Goal: Transaction & Acquisition: Obtain resource

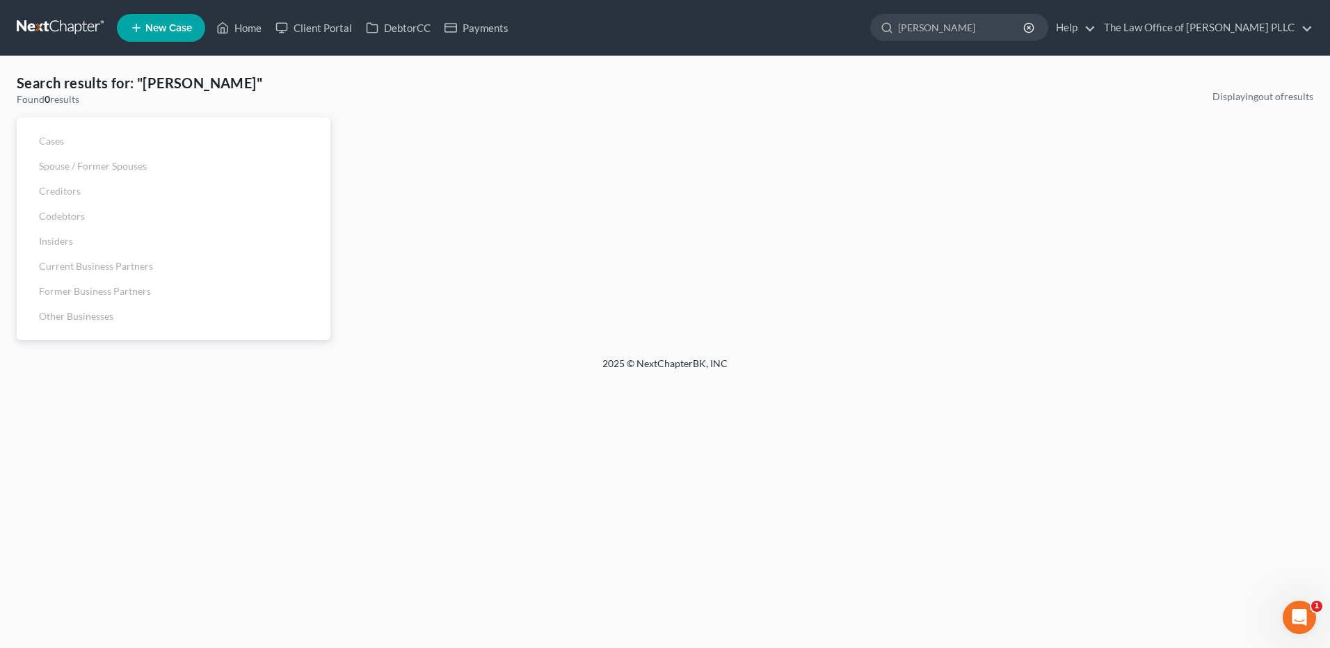
click at [963, 23] on input "[PERSON_NAME]" at bounding box center [961, 28] width 127 height 26
click at [1033, 27] on icon "button" at bounding box center [1028, 27] width 11 height 11
click at [839, 10] on ul "New Case Home Client Portal DebtorCC Payments [PERSON_NAME] - No Result - See a…" at bounding box center [715, 28] width 1196 height 36
click at [925, 33] on input "search" at bounding box center [961, 28] width 127 height 26
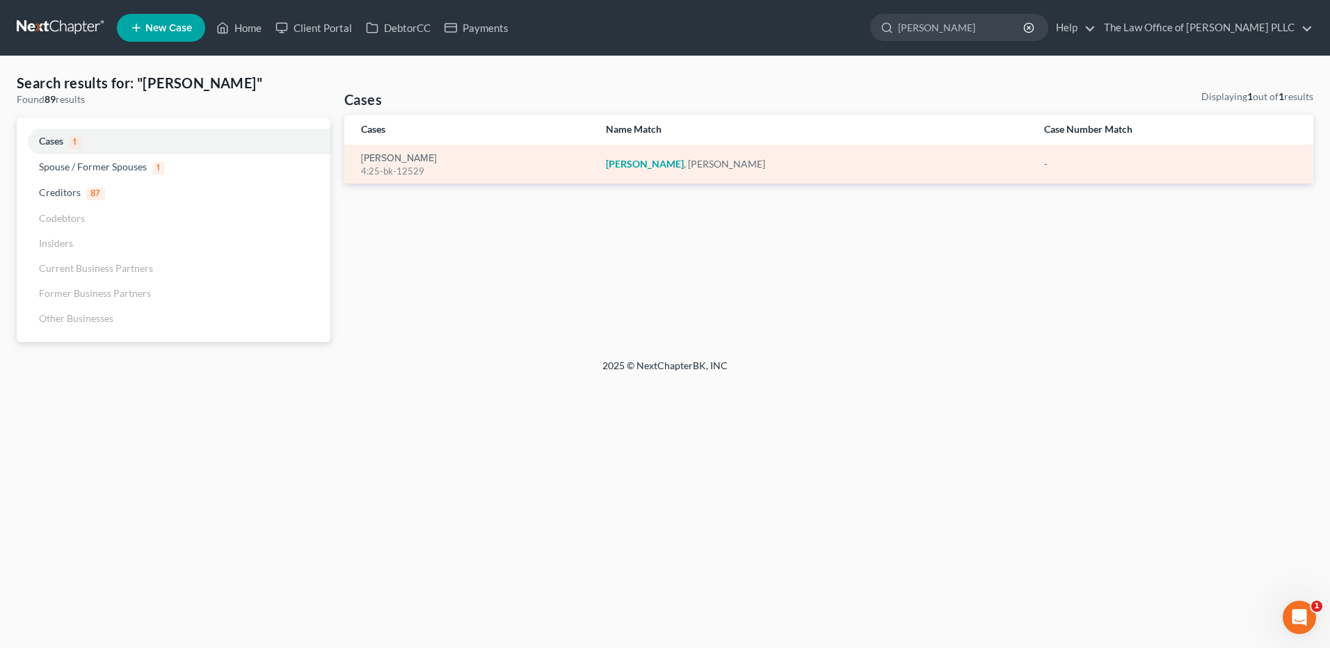
type input "[PERSON_NAME]"
click at [397, 168] on div "4:25-bk-12529" at bounding box center [472, 171] width 223 height 13
click at [389, 155] on link "[PERSON_NAME]" at bounding box center [399, 159] width 76 height 10
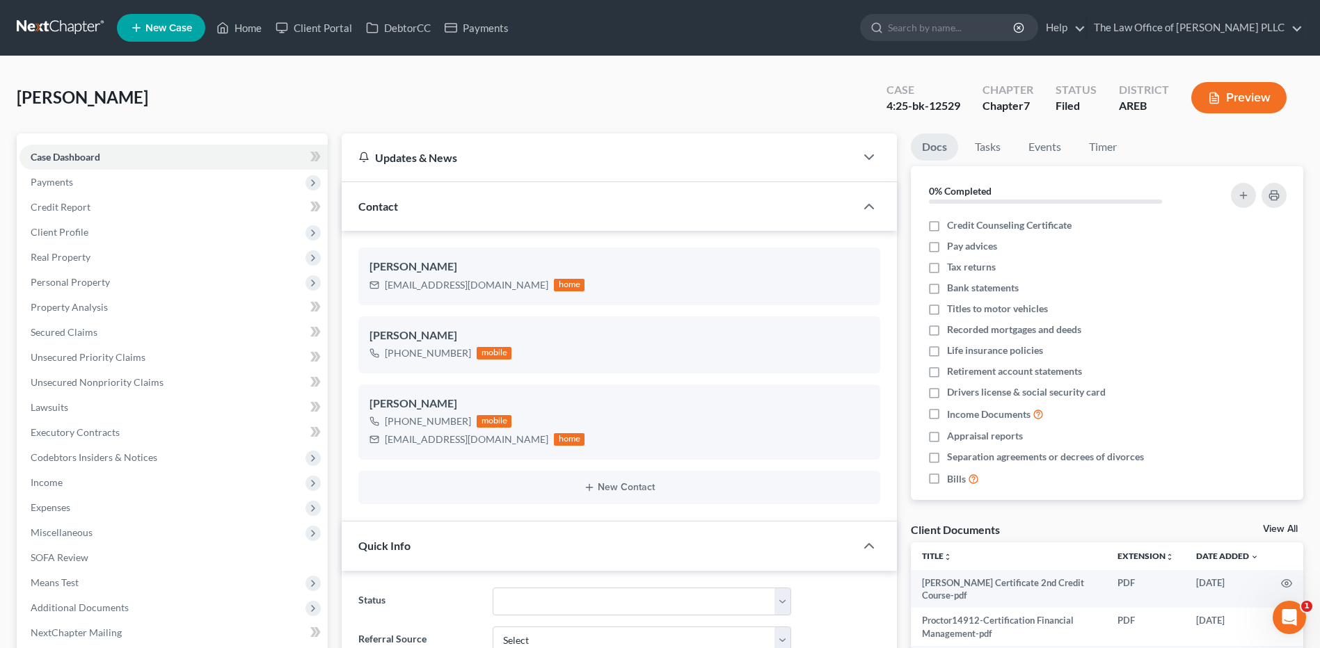
scroll to position [1398, 0]
click at [95, 265] on span "Real Property" at bounding box center [173, 257] width 308 height 25
click at [132, 287] on span "Properties Owned" at bounding box center [97, 282] width 79 height 12
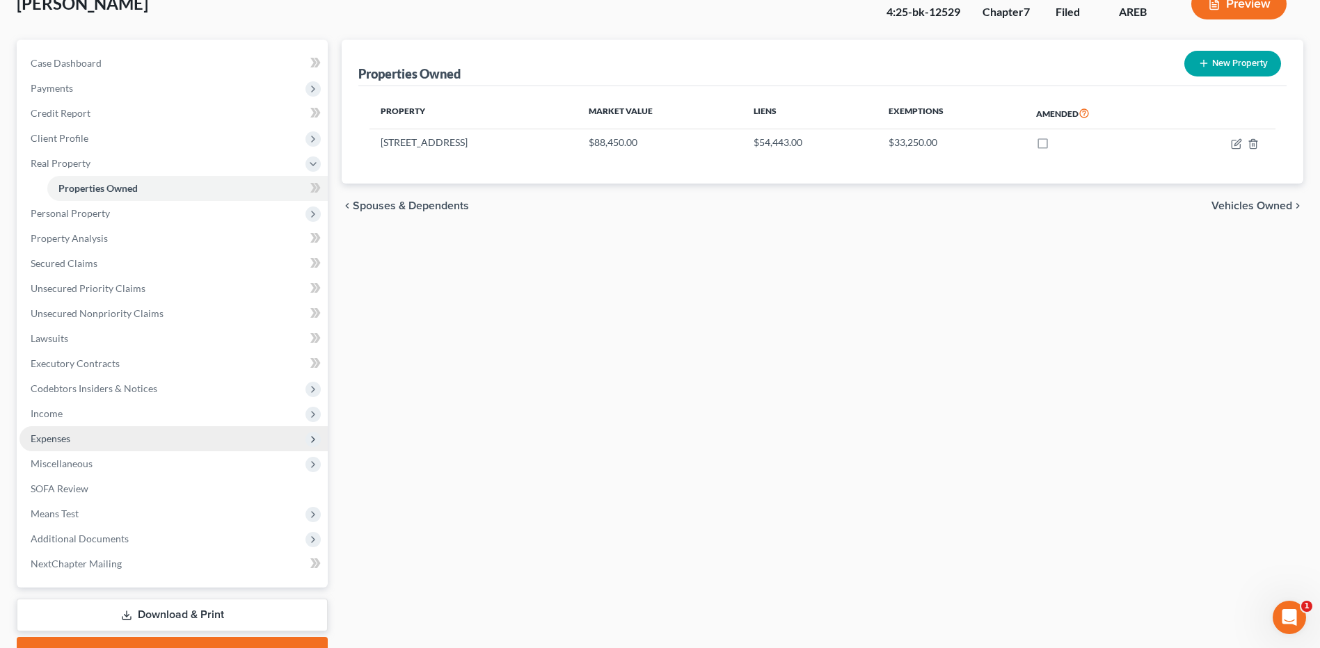
scroll to position [70, 0]
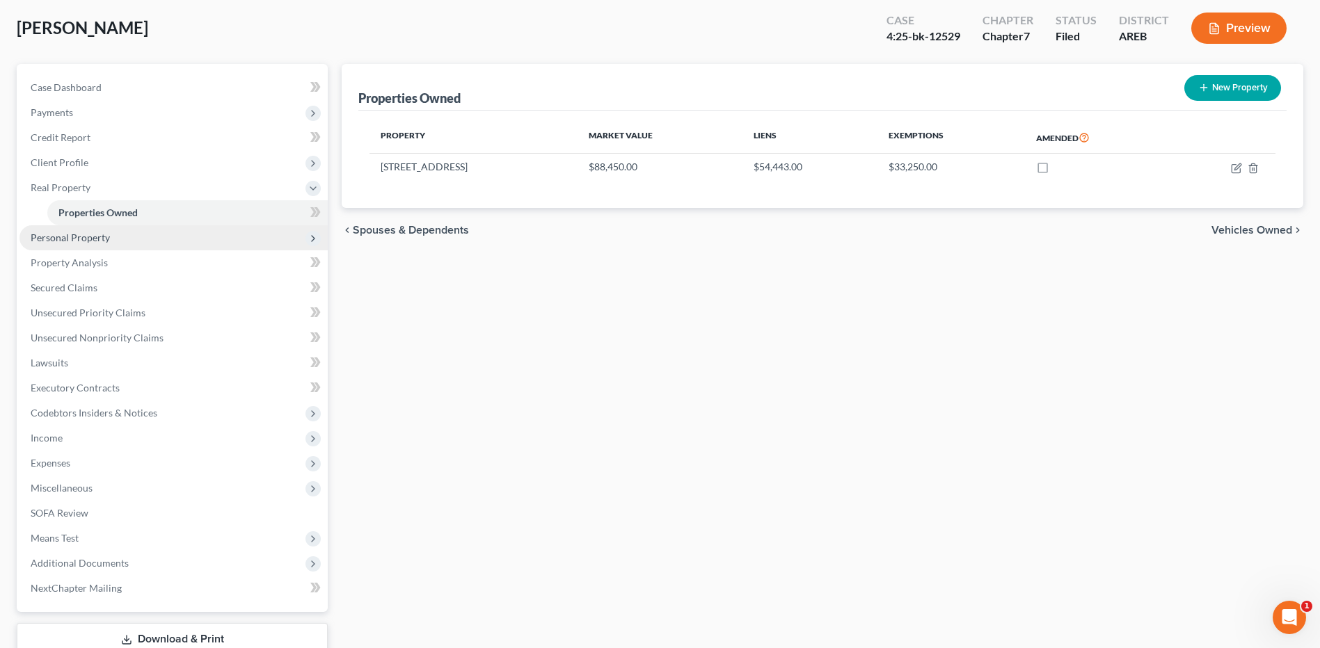
click at [95, 239] on span "Personal Property" at bounding box center [70, 238] width 79 height 12
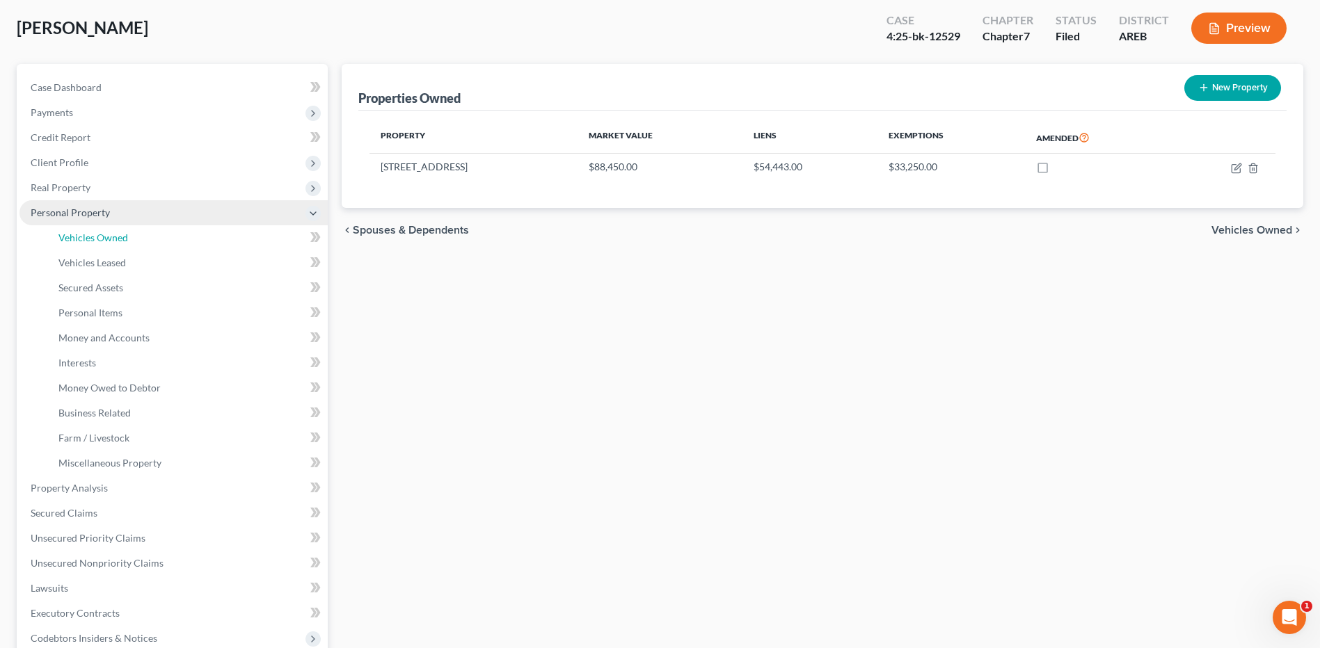
click at [95, 239] on span "Vehicles Owned" at bounding box center [93, 238] width 70 height 12
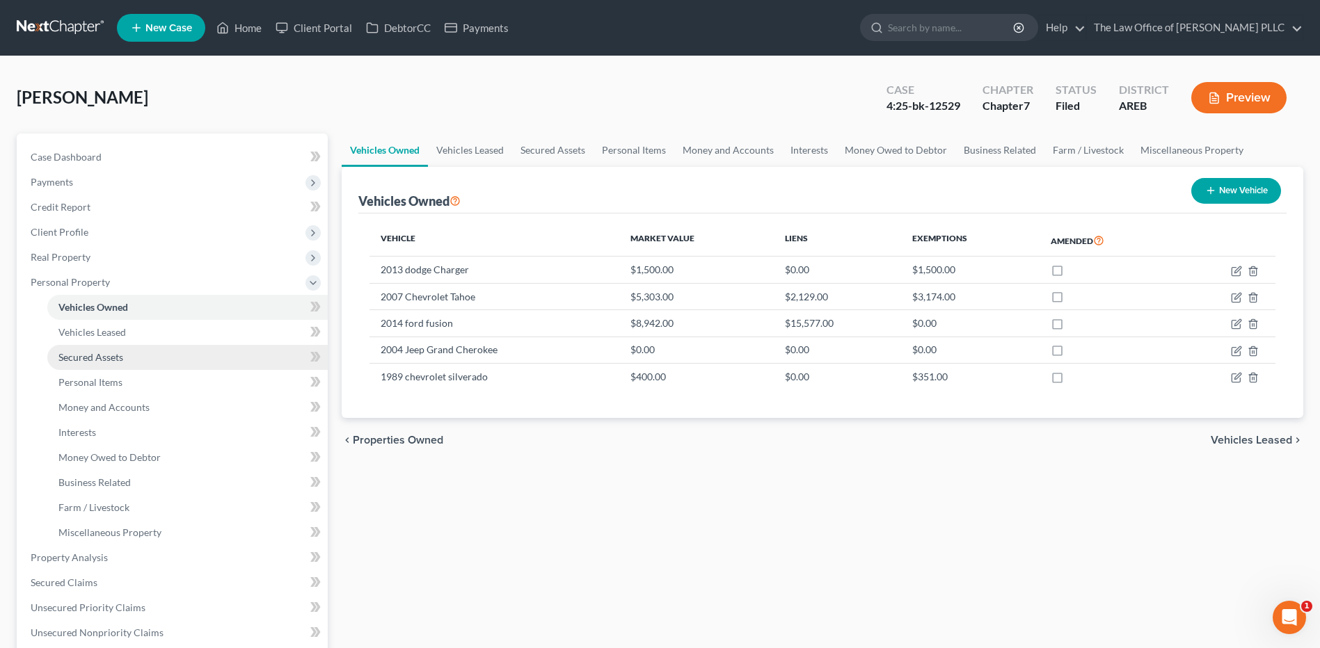
click at [101, 362] on span "Secured Assets" at bounding box center [90, 357] width 65 height 12
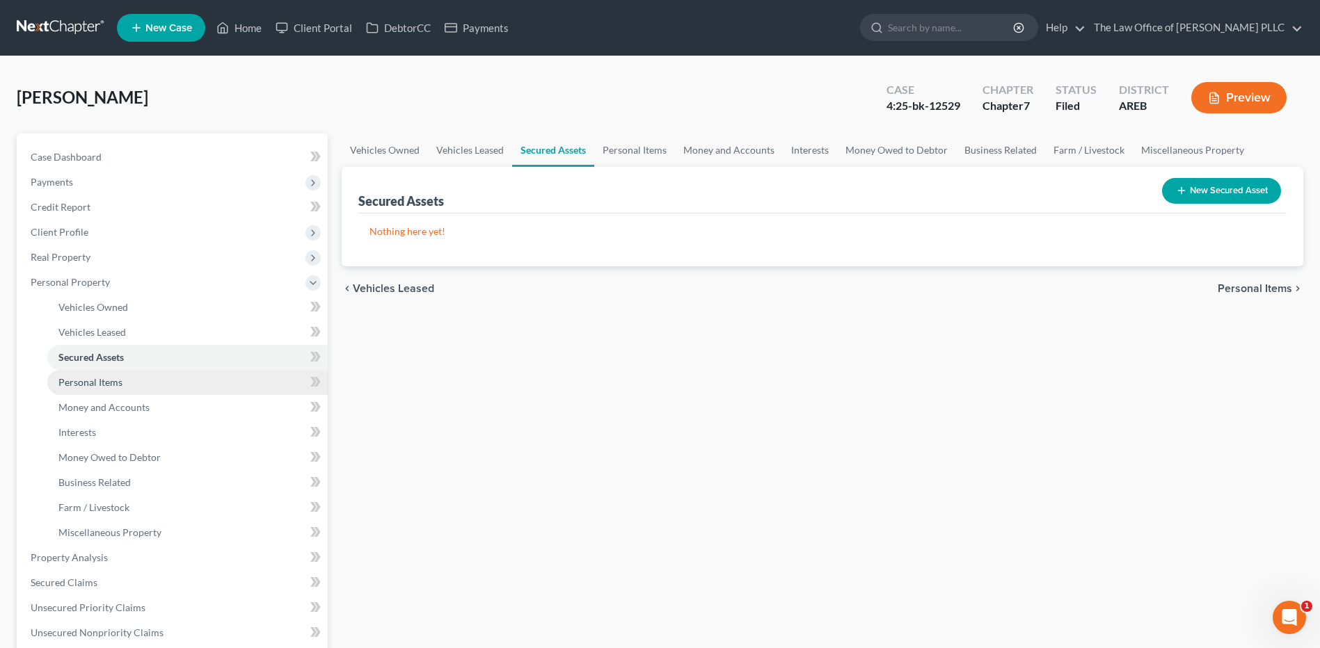
click at [100, 385] on span "Personal Items" at bounding box center [90, 382] width 64 height 12
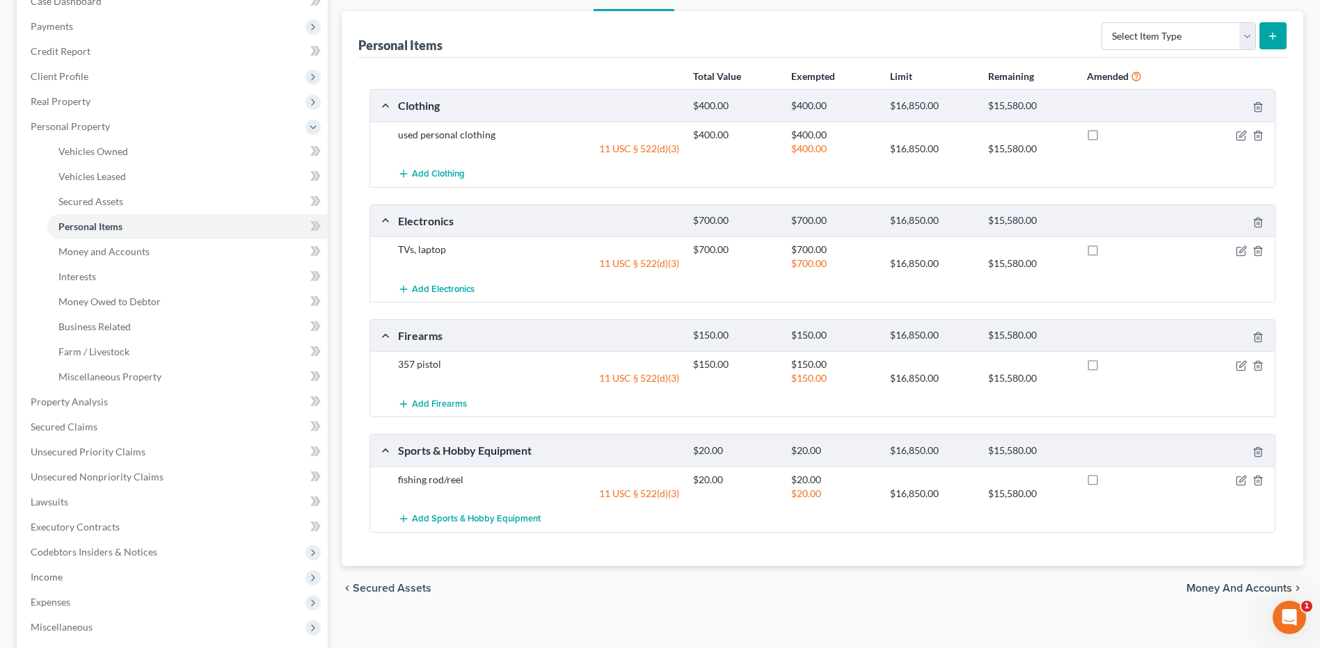
scroll to position [209, 0]
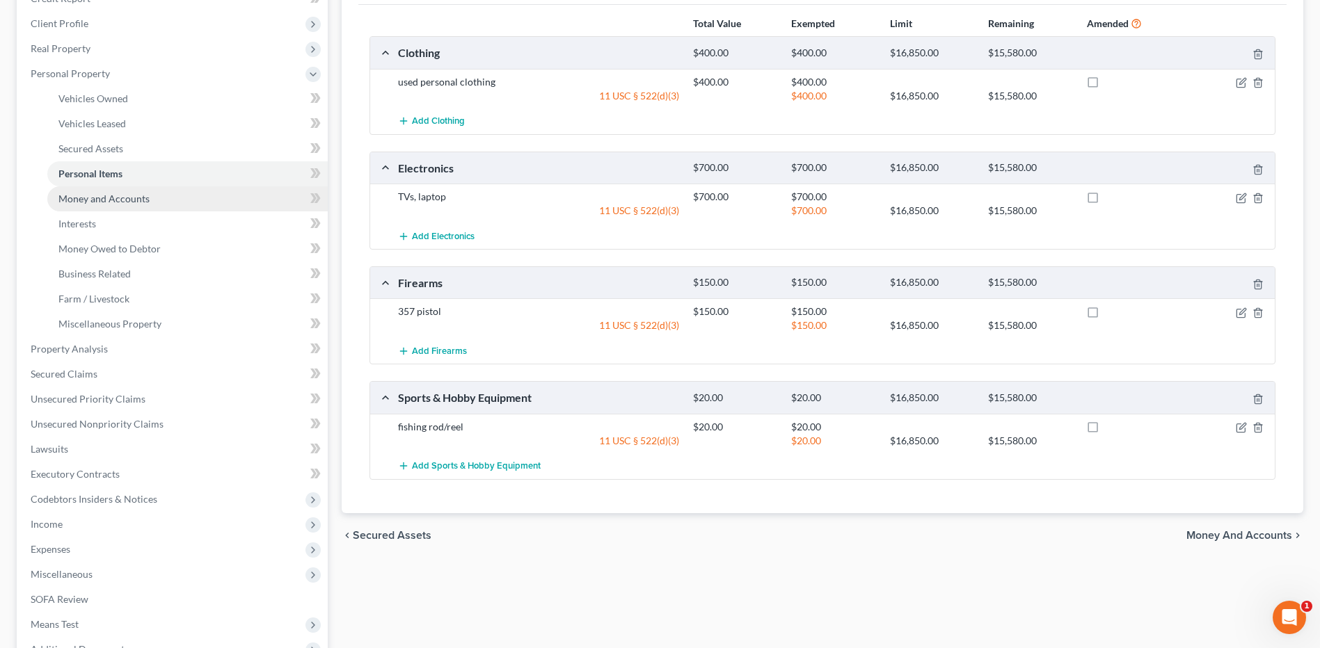
click at [129, 202] on span "Money and Accounts" at bounding box center [103, 199] width 91 height 12
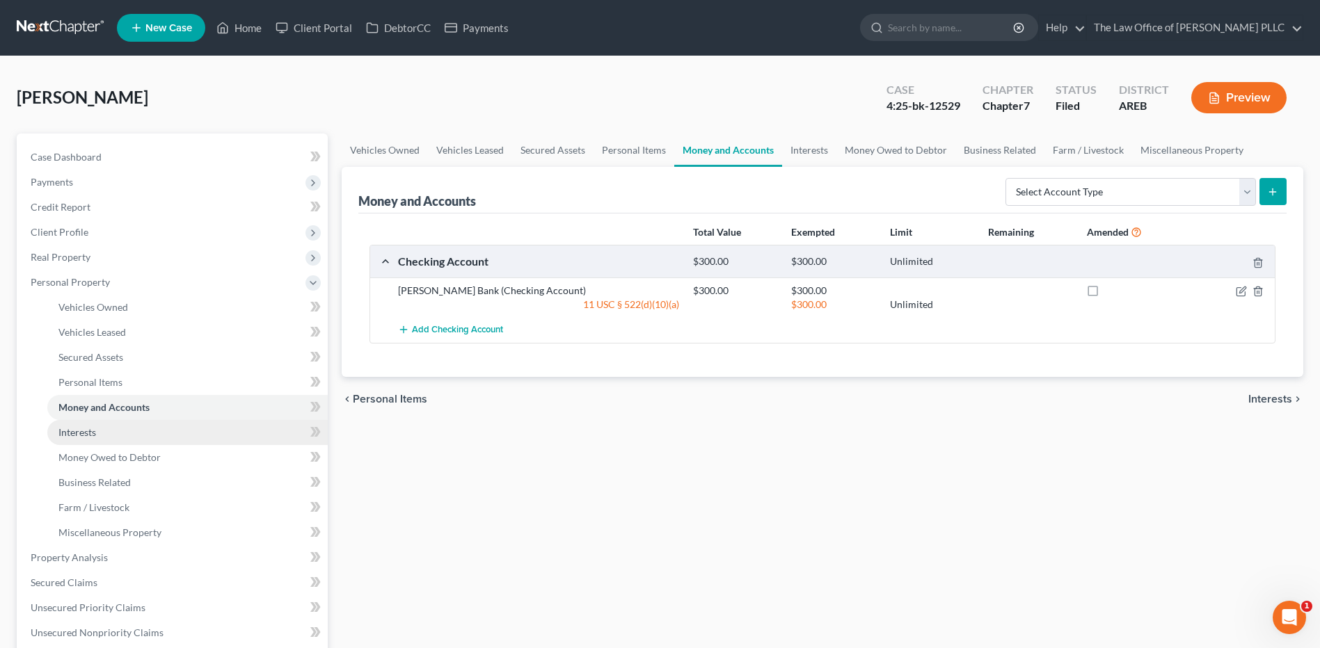
click at [99, 438] on link "Interests" at bounding box center [187, 432] width 280 height 25
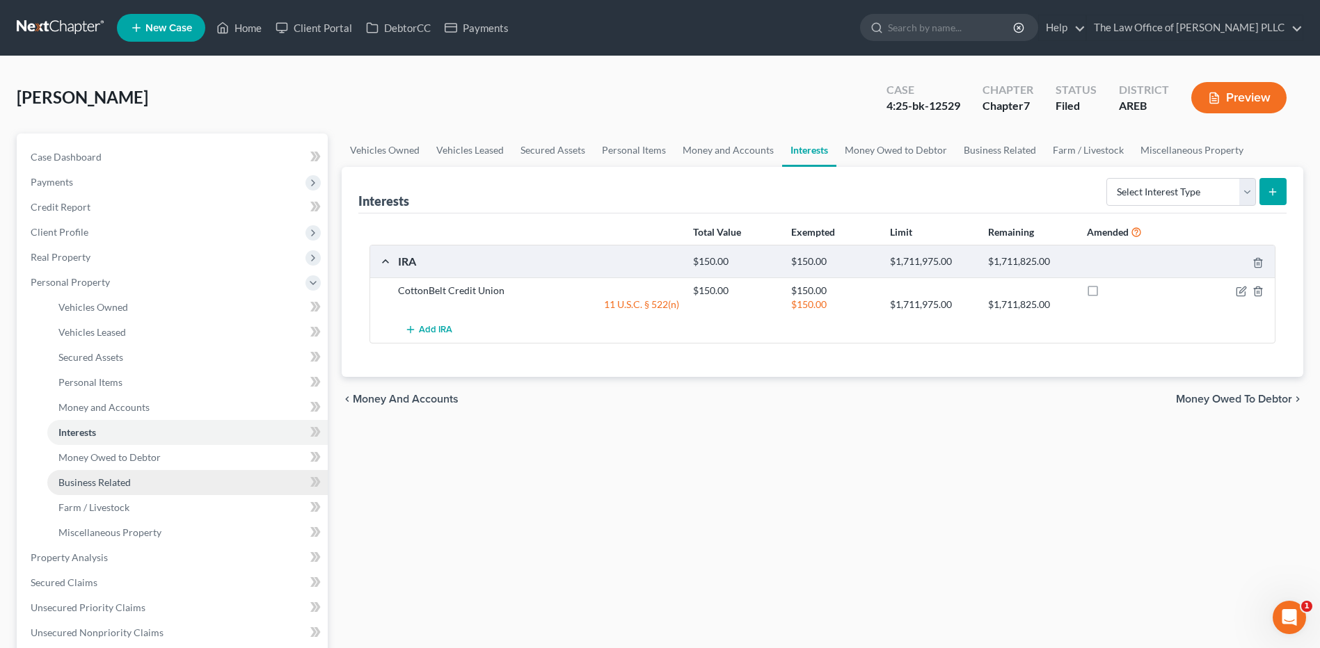
click at [83, 492] on link "Business Related" at bounding box center [187, 482] width 280 height 25
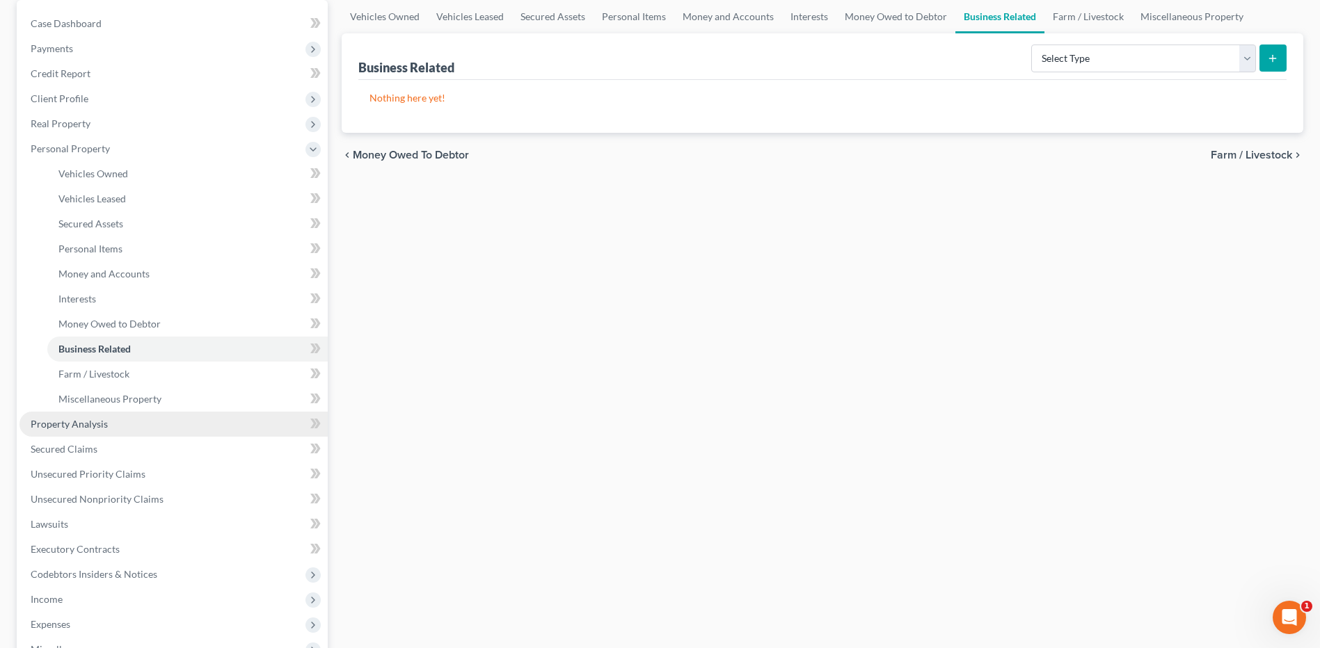
scroll to position [139, 0]
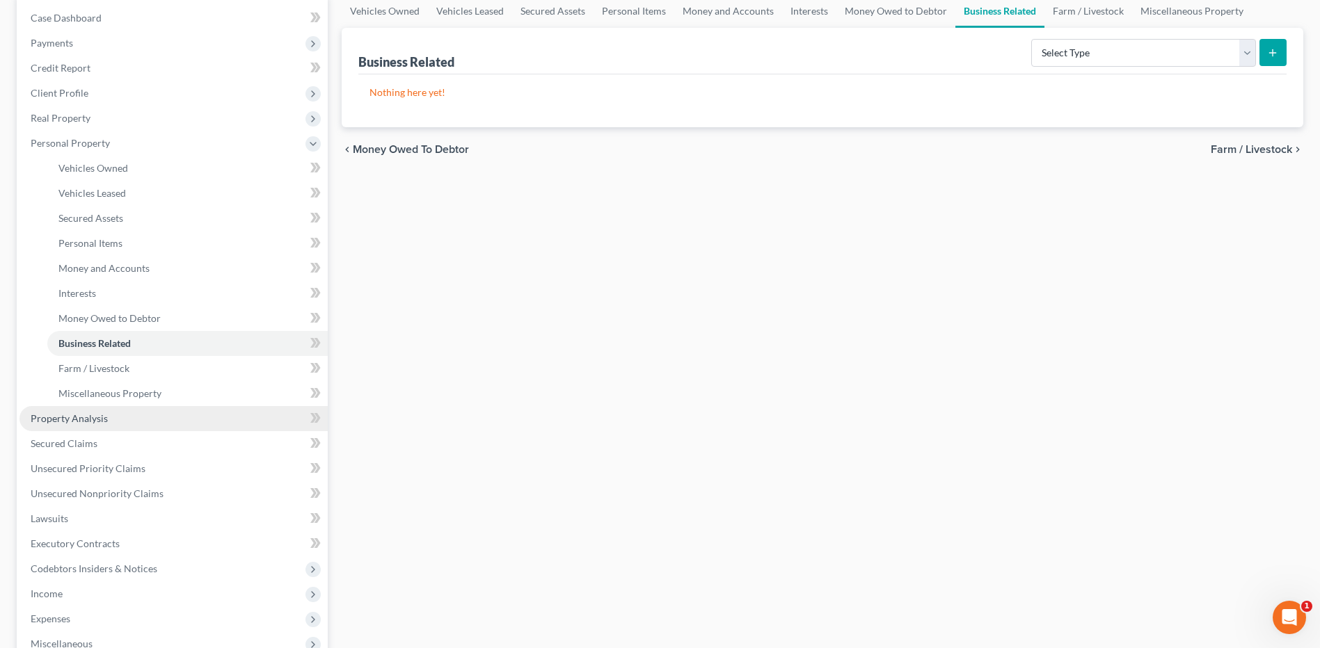
click at [83, 416] on span "Property Analysis" at bounding box center [69, 419] width 77 height 12
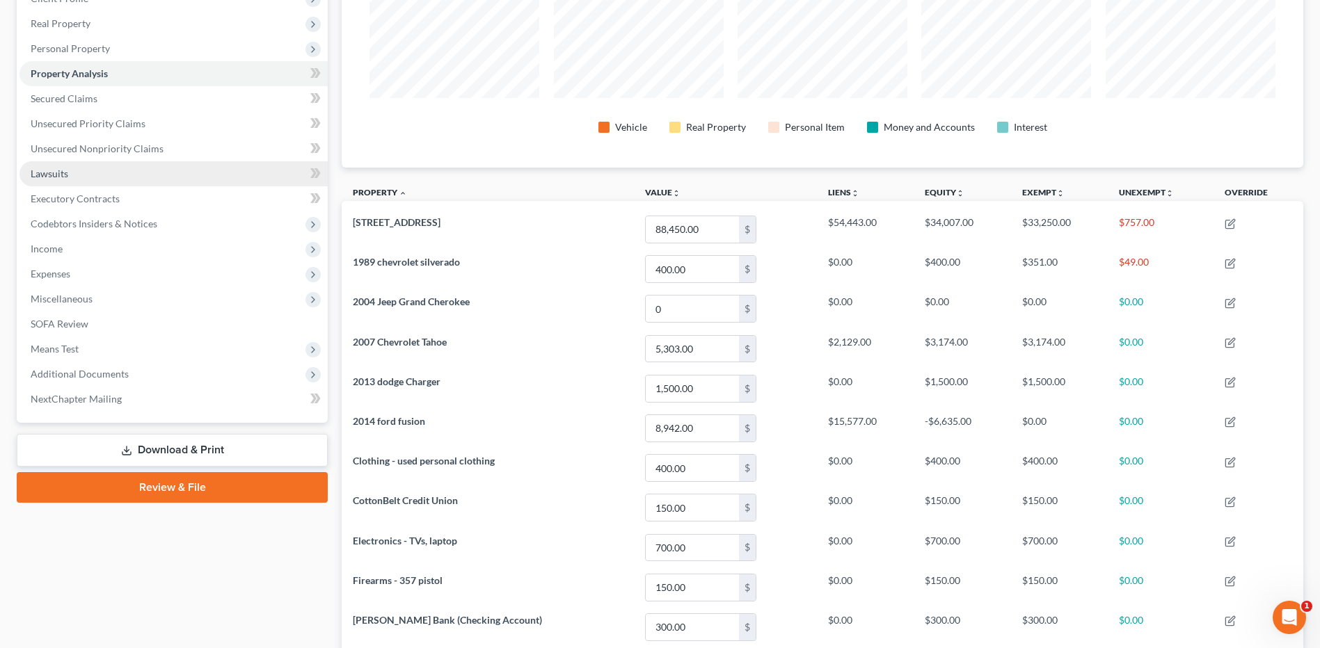
scroll to position [200, 0]
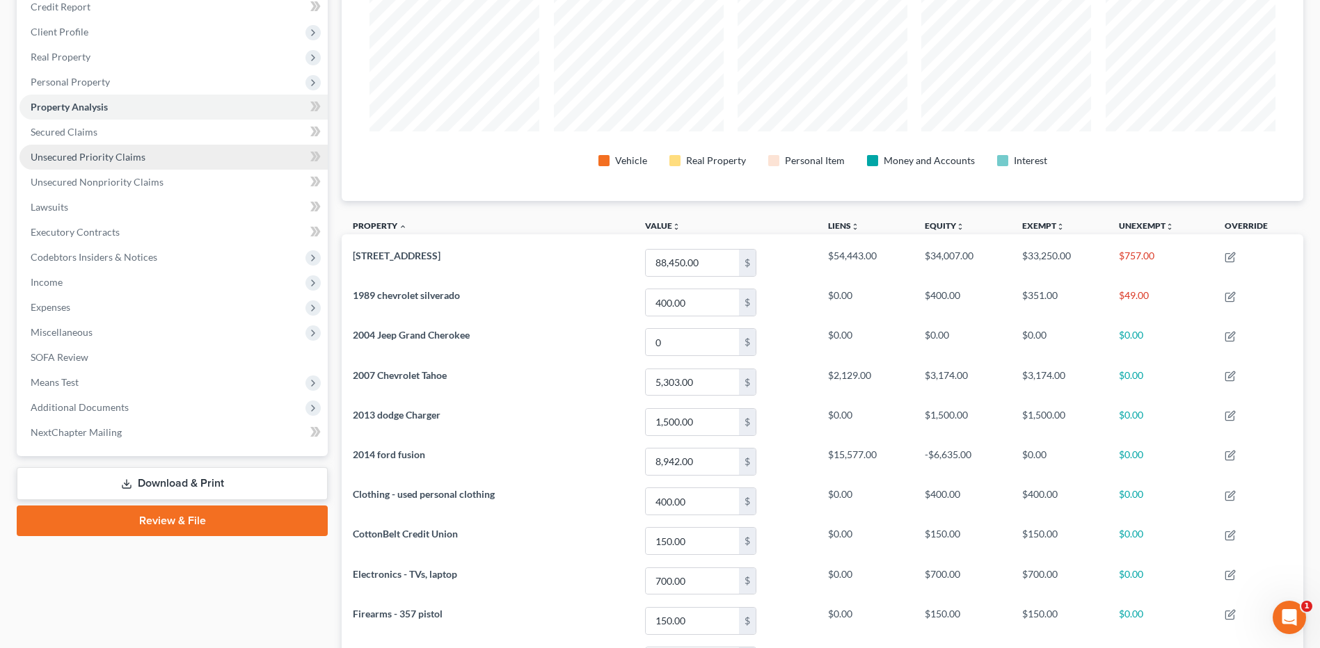
click at [29, 156] on link "Unsecured Priority Claims" at bounding box center [173, 157] width 308 height 25
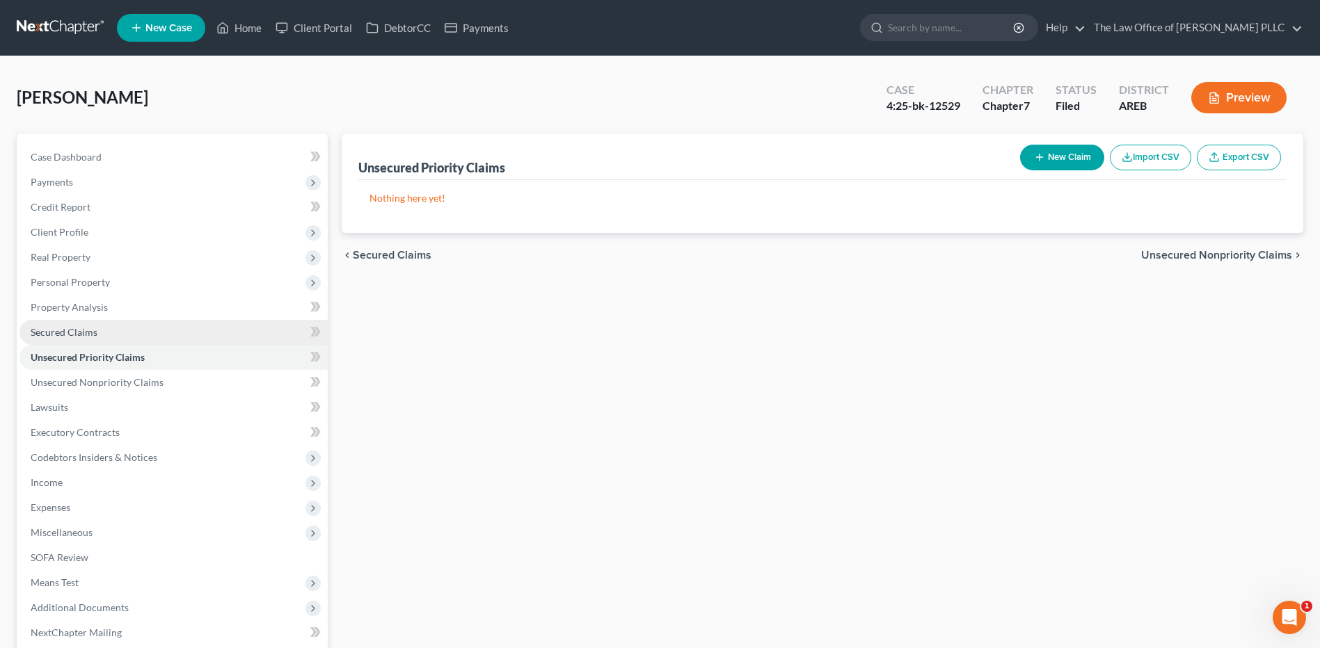
click at [86, 337] on span "Secured Claims" at bounding box center [64, 332] width 67 height 12
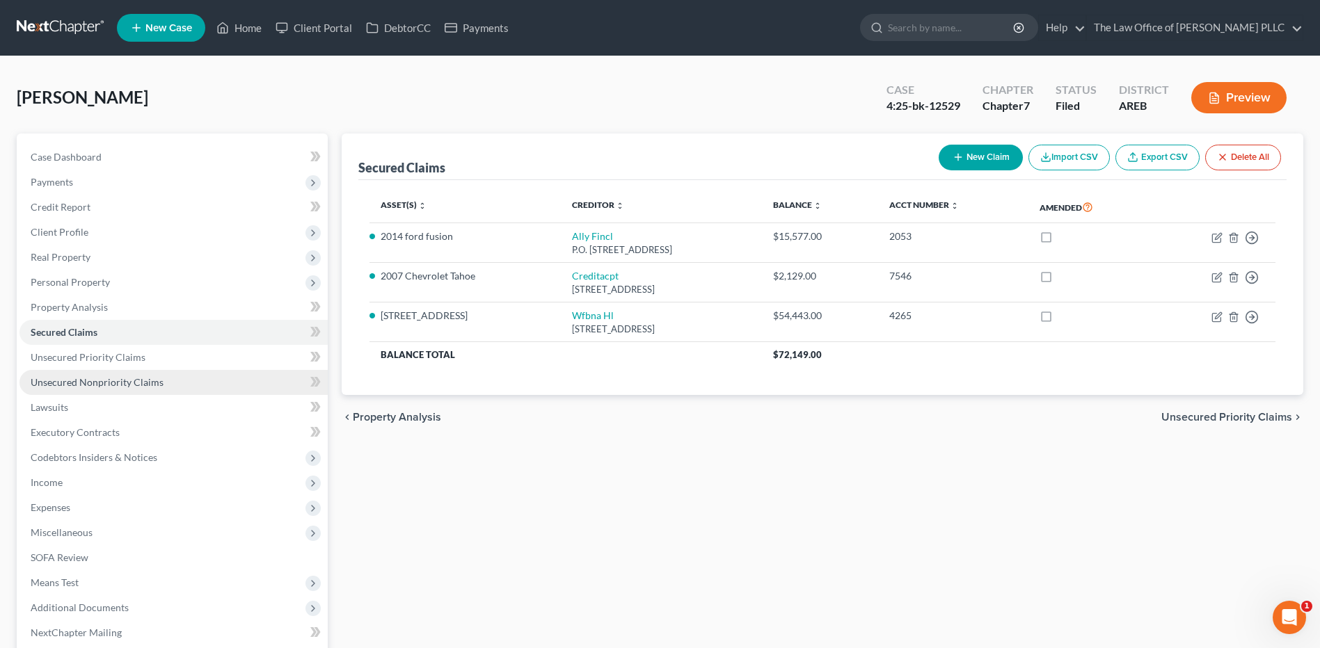
click at [94, 385] on span "Unsecured Nonpriority Claims" at bounding box center [97, 382] width 133 height 12
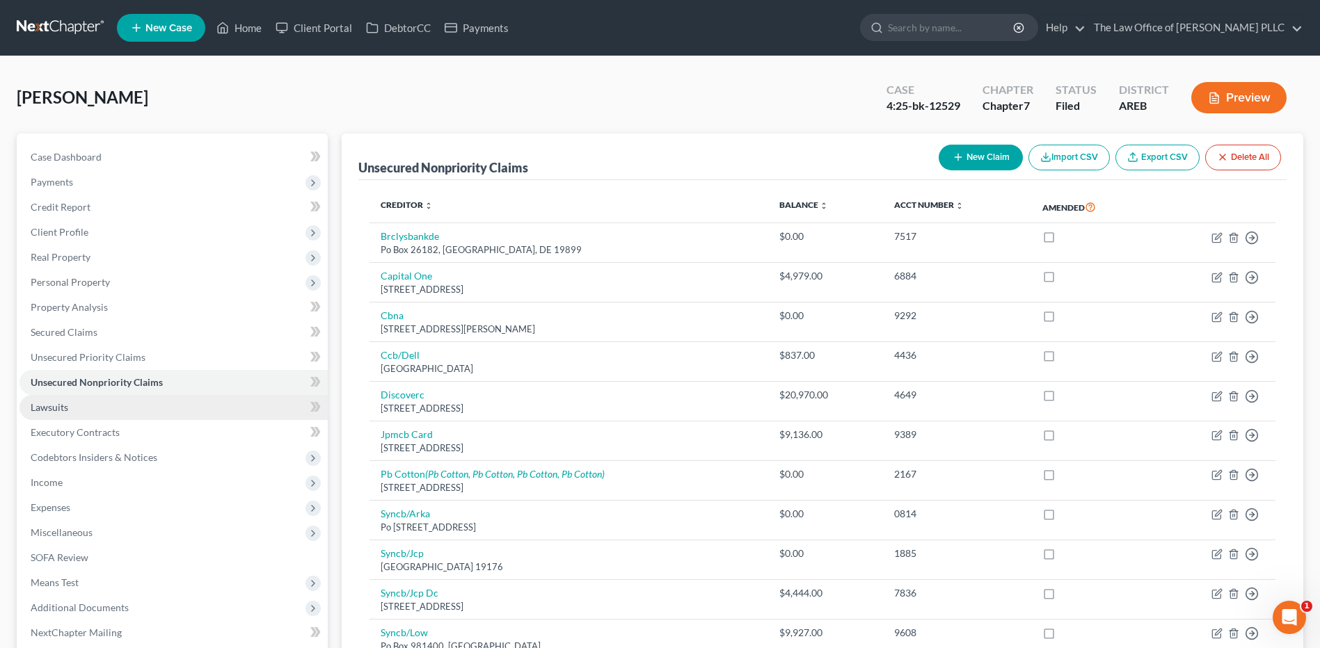
click at [51, 403] on span "Lawsuits" at bounding box center [50, 407] width 38 height 12
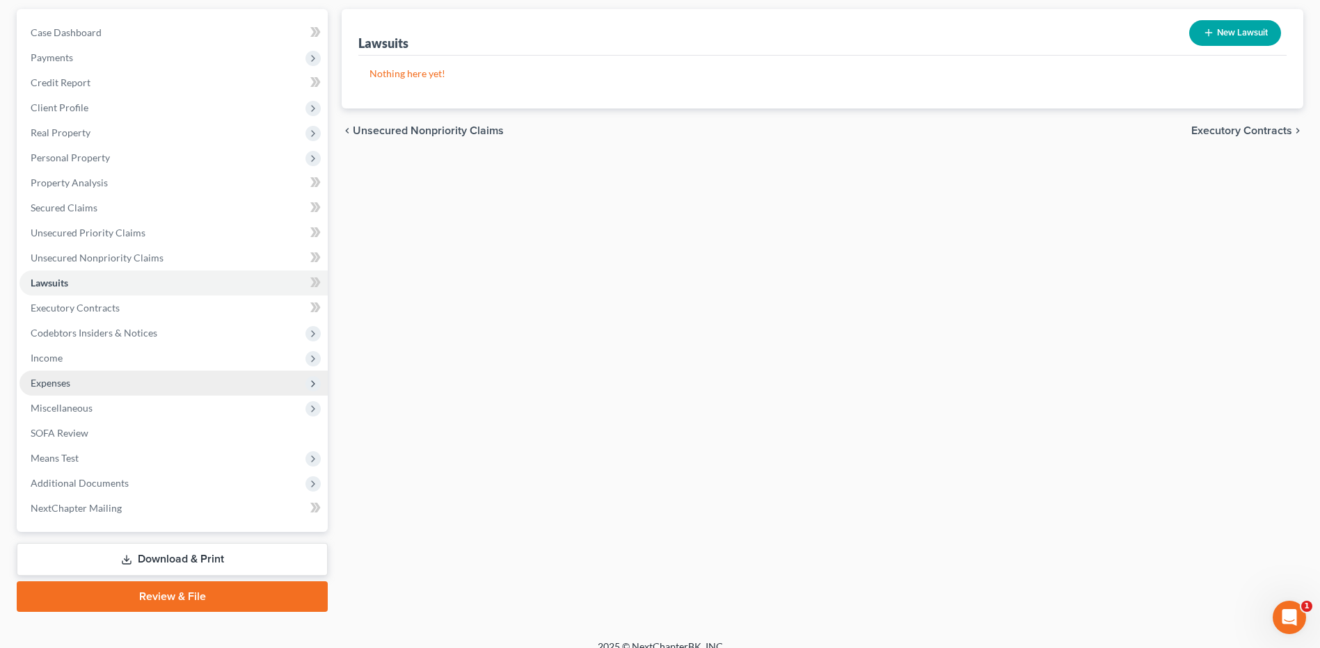
scroll to position [139, 0]
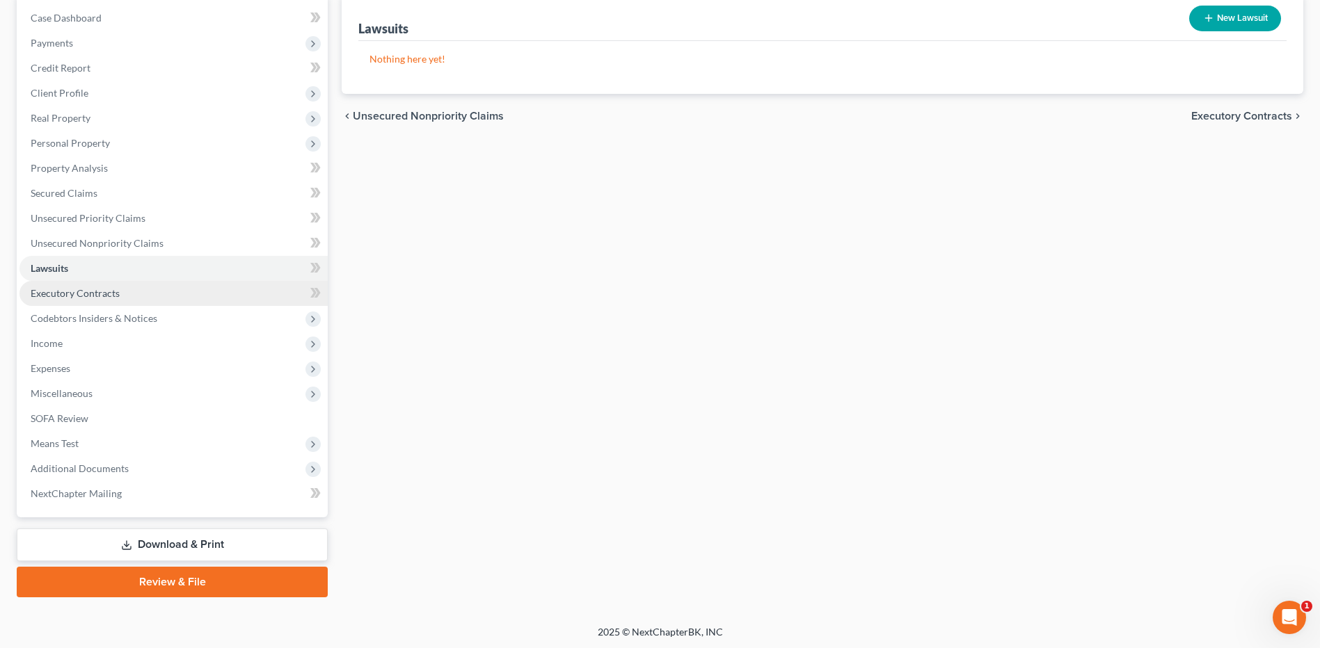
click at [94, 300] on link "Executory Contracts" at bounding box center [173, 293] width 308 height 25
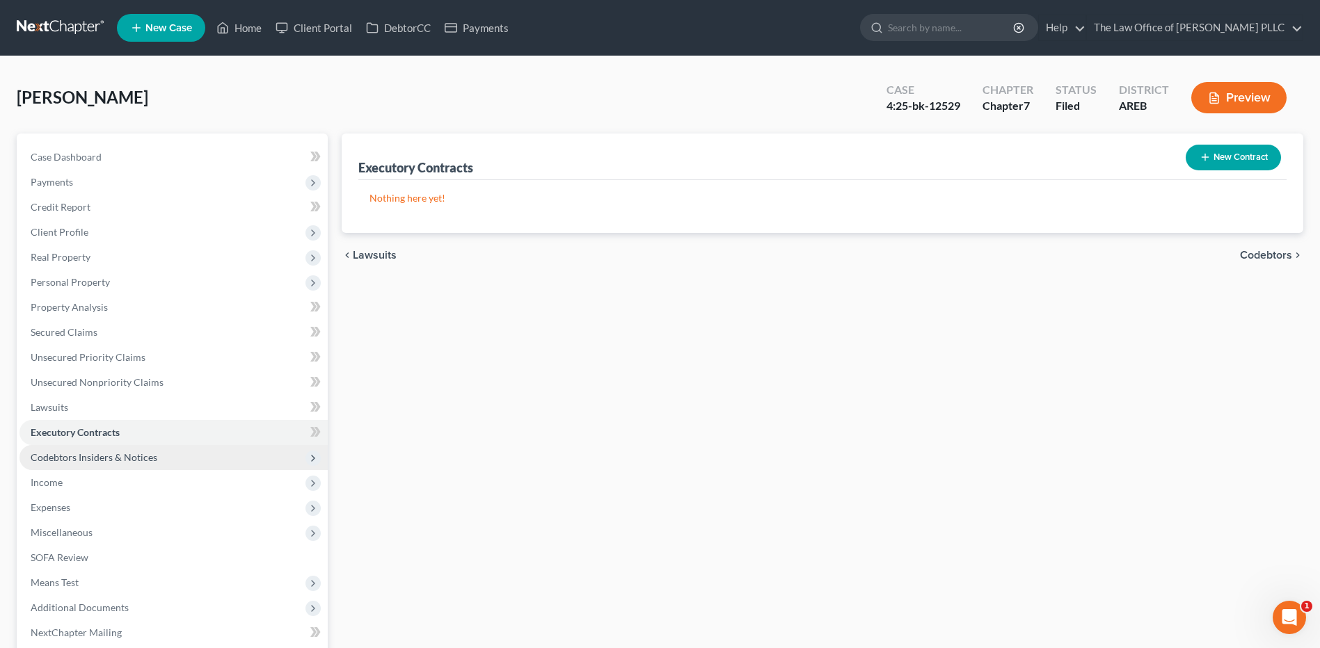
click at [99, 461] on span "Codebtors Insiders & Notices" at bounding box center [94, 457] width 127 height 12
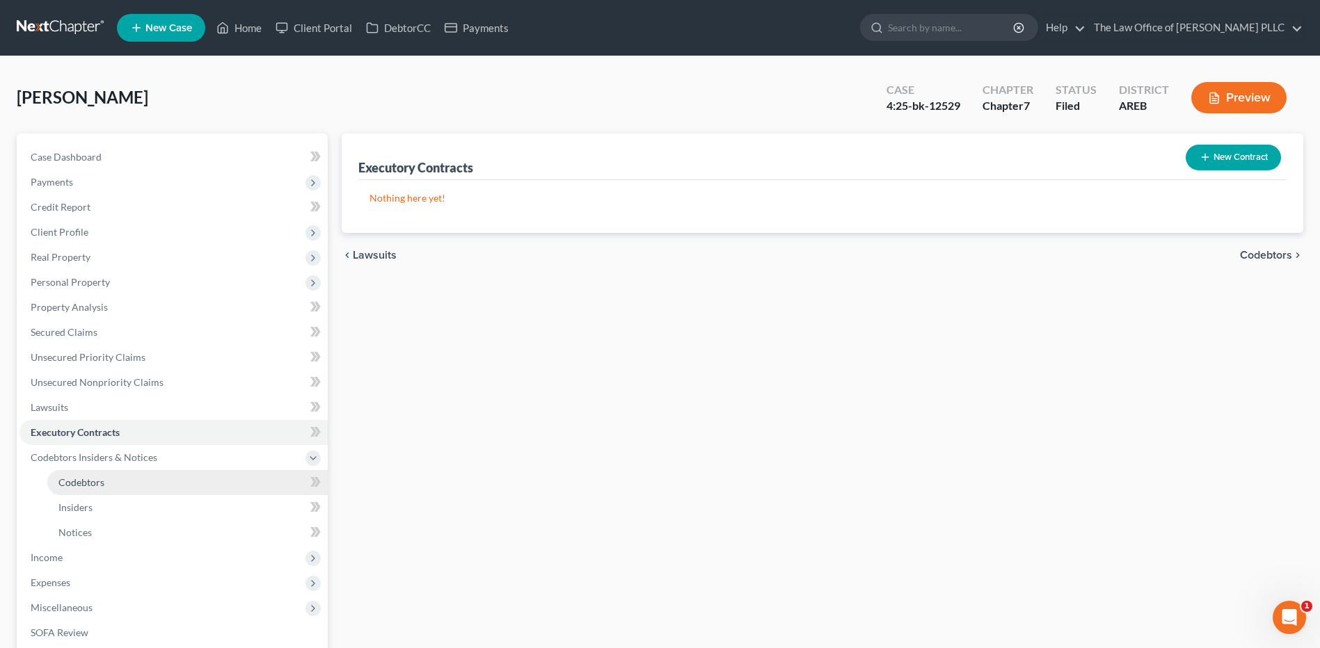
click at [91, 485] on span "Codebtors" at bounding box center [81, 483] width 46 height 12
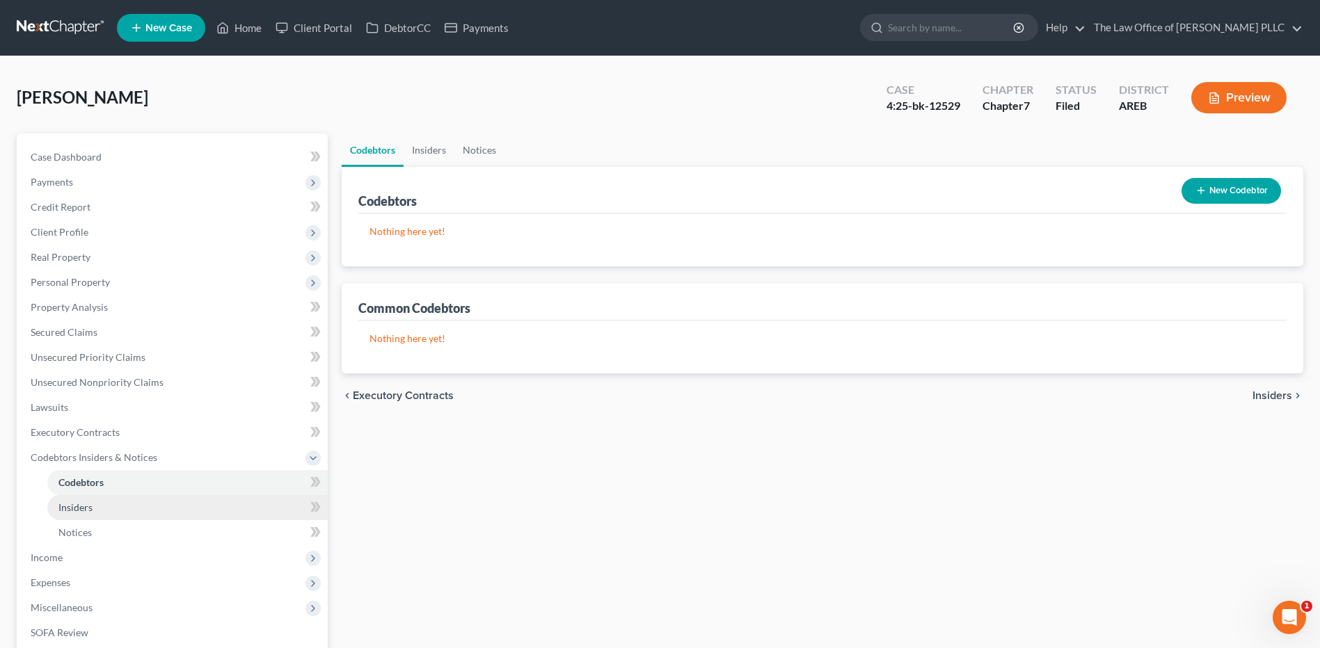
click at [73, 509] on span "Insiders" at bounding box center [75, 508] width 34 height 12
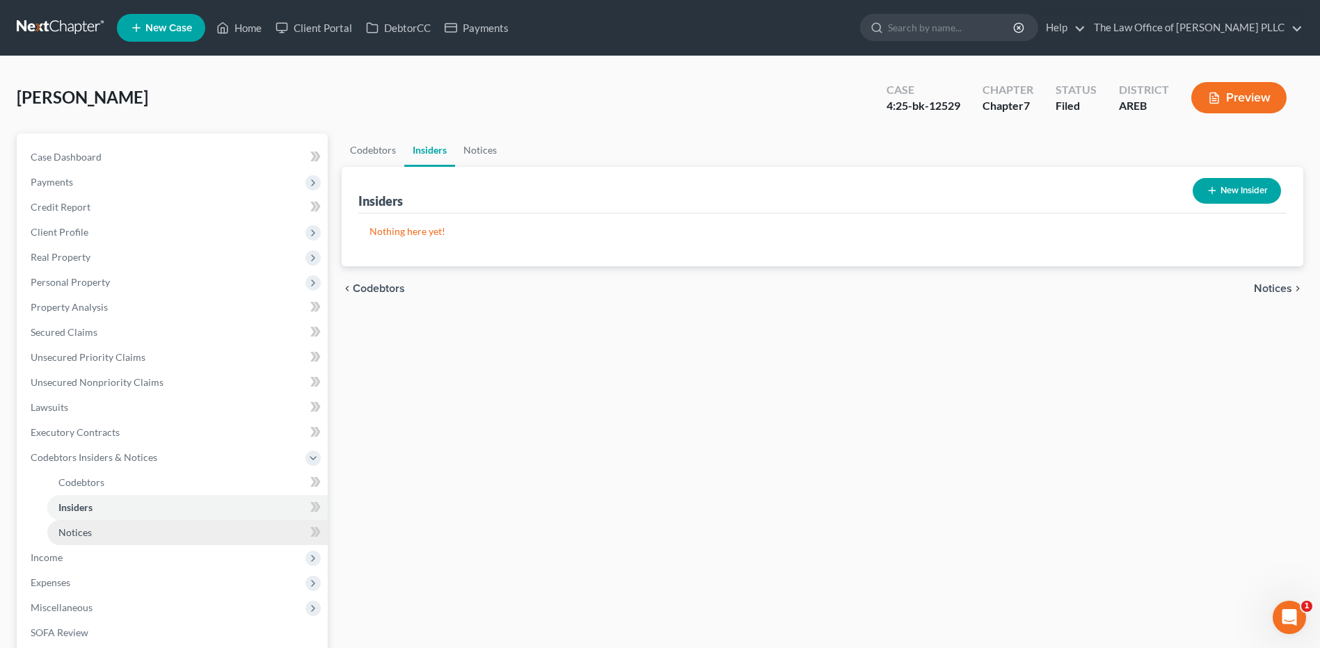
click at [69, 529] on span "Notices" at bounding box center [74, 533] width 33 height 12
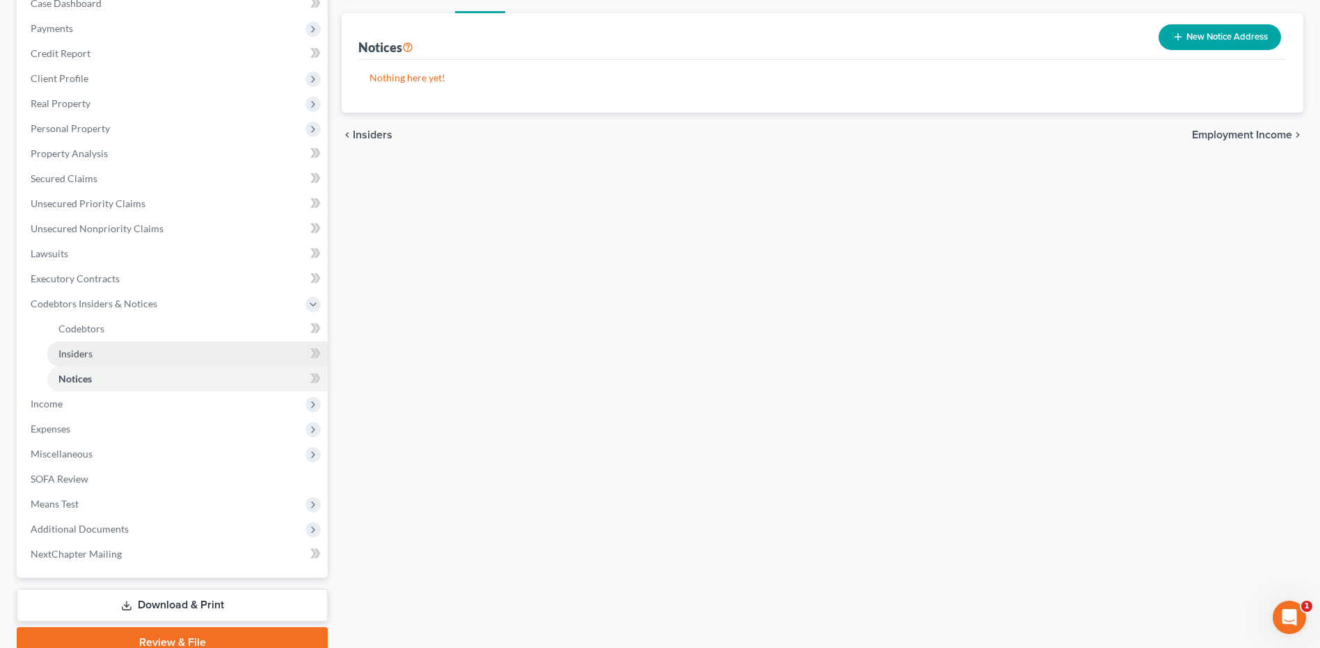
scroll to position [209, 0]
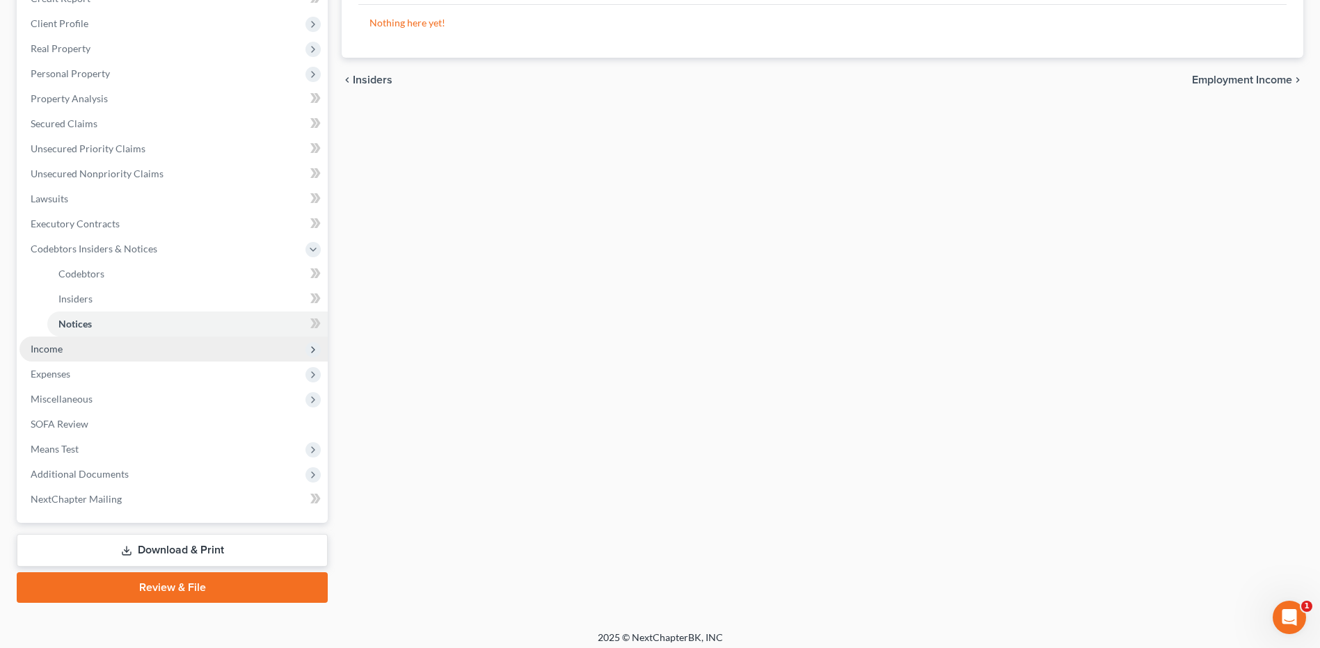
click at [58, 353] on span "Income" at bounding box center [47, 349] width 32 height 12
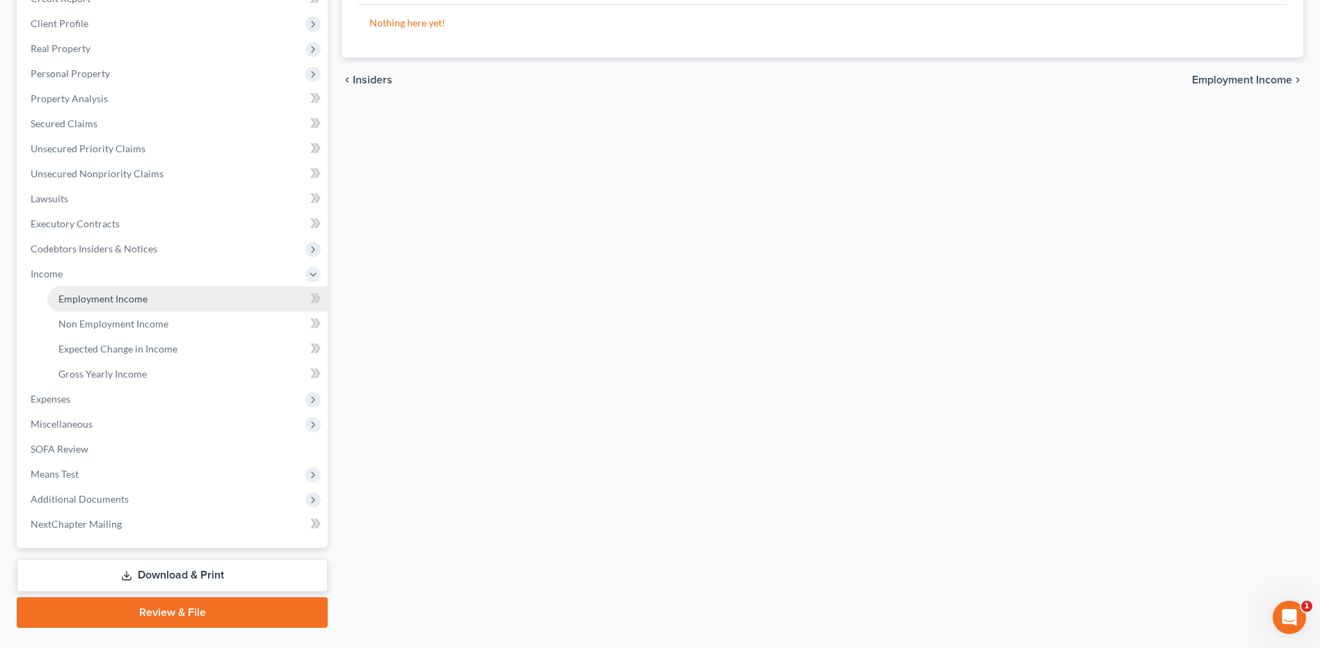
click at [88, 307] on link "Employment Income" at bounding box center [187, 299] width 280 height 25
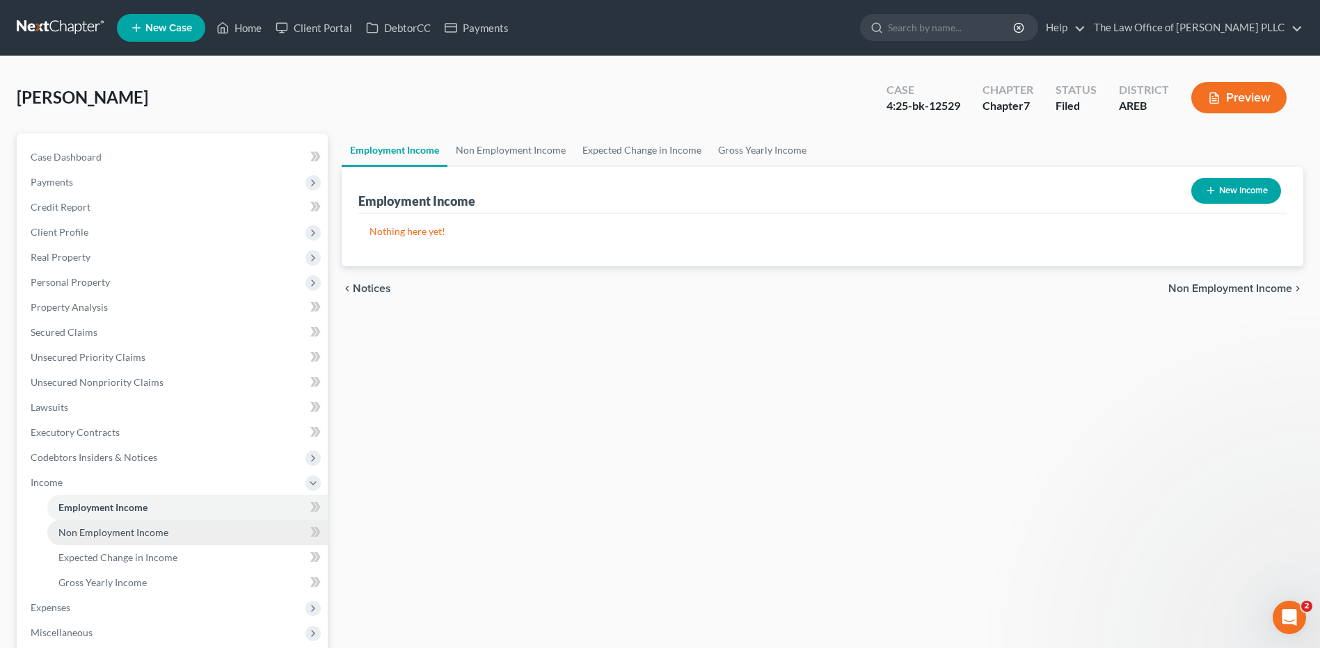
click at [92, 529] on span "Non Employment Income" at bounding box center [113, 533] width 110 height 12
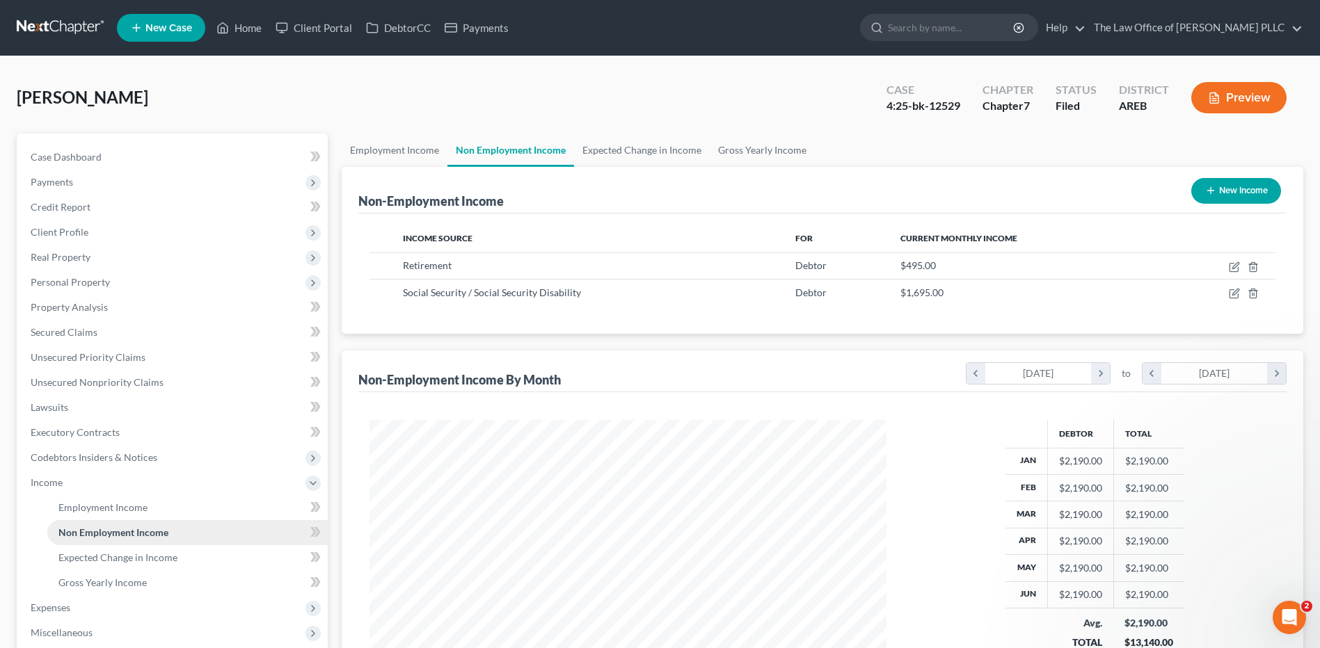
click at [95, 531] on span "Non Employment Income" at bounding box center [113, 533] width 110 height 12
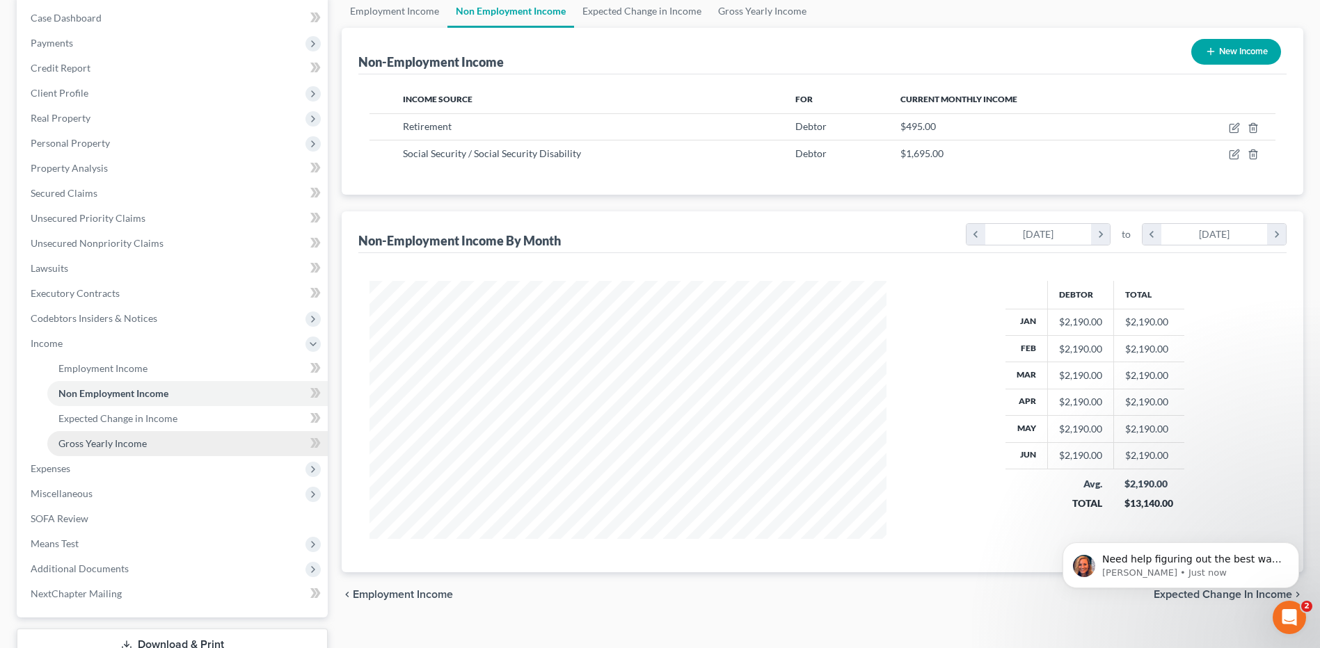
click at [134, 451] on link "Gross Yearly Income" at bounding box center [187, 443] width 280 height 25
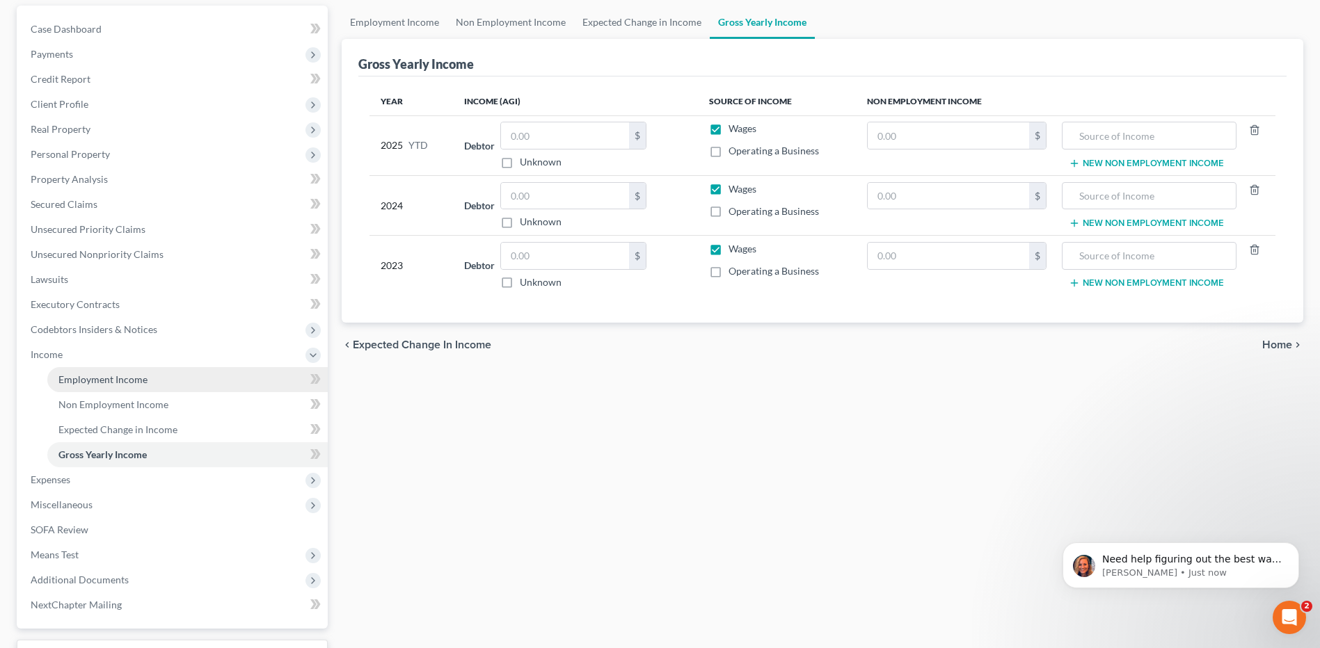
scroll to position [139, 0]
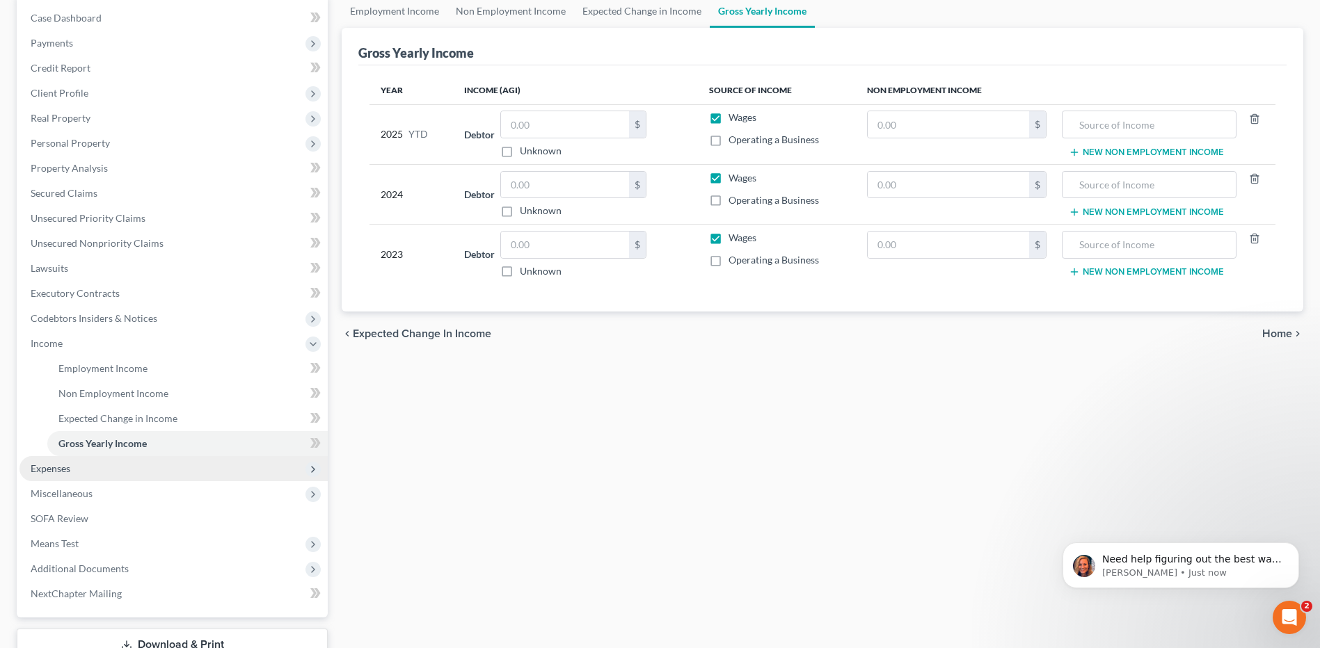
click at [66, 474] on span "Expenses" at bounding box center [173, 468] width 308 height 25
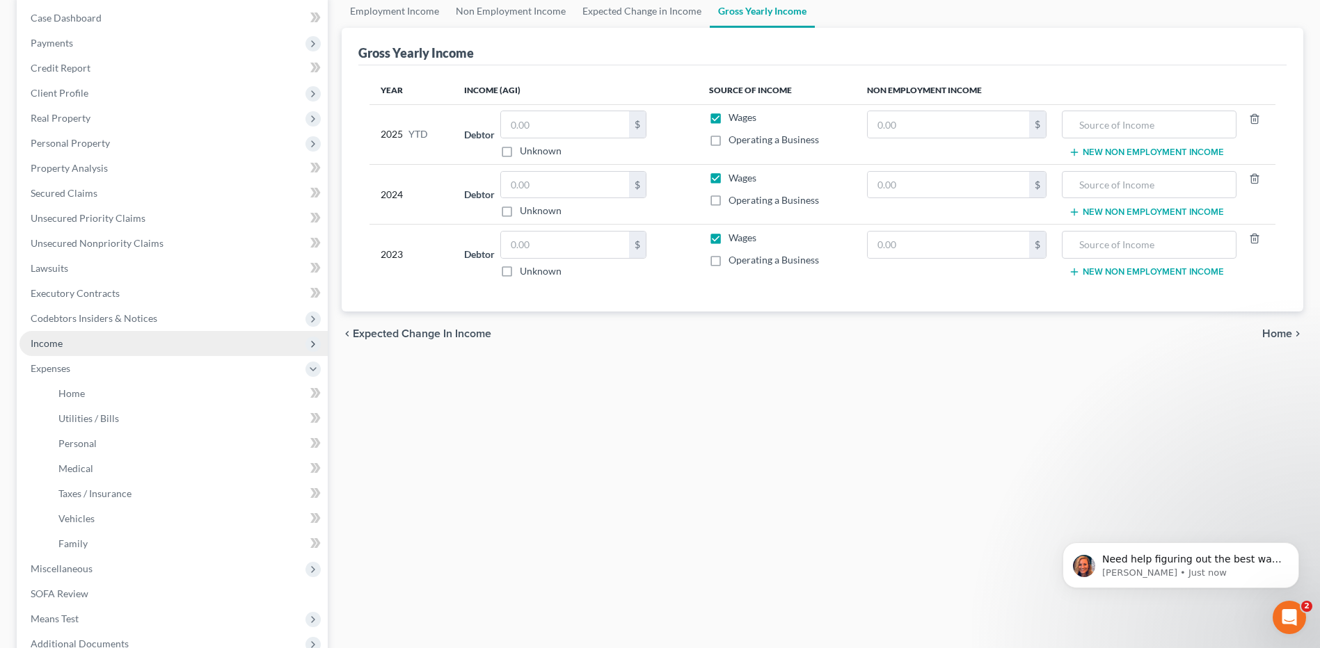
drag, startPoint x: 42, startPoint y: 340, endPoint x: 42, endPoint y: 348, distance: 7.7
click at [42, 348] on span "Income" at bounding box center [47, 343] width 32 height 12
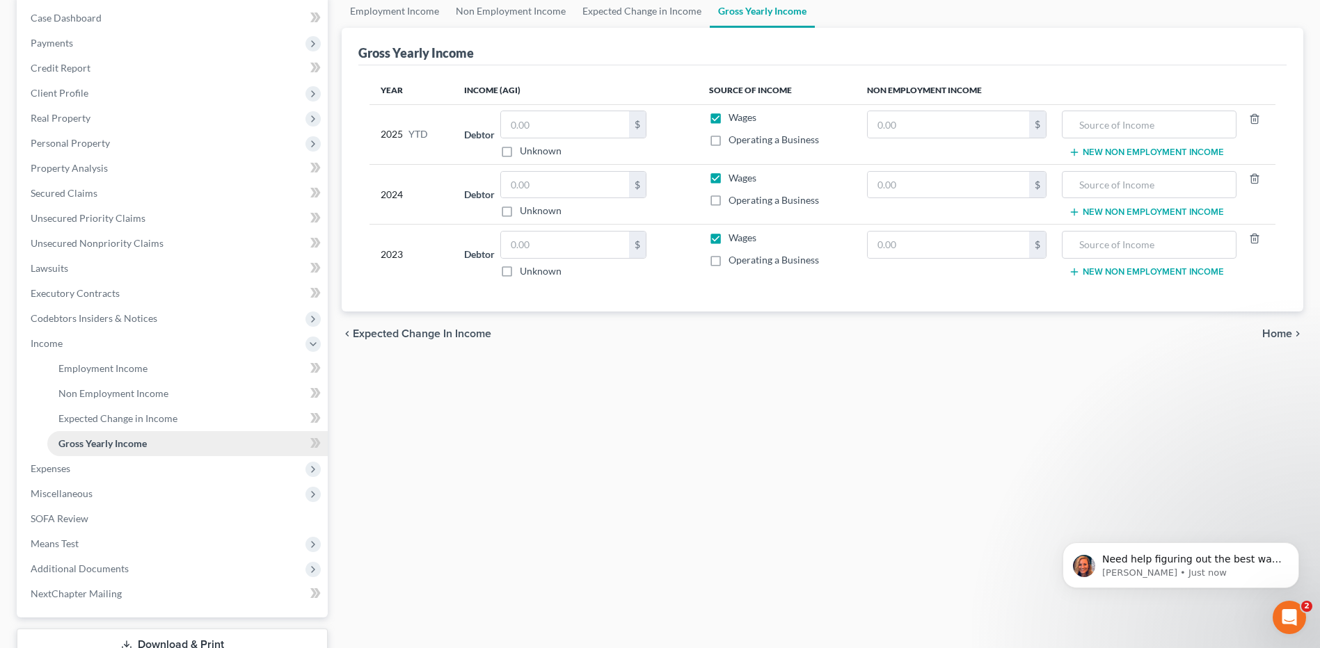
click at [129, 448] on span "Gross Yearly Income" at bounding box center [102, 444] width 88 height 12
click at [63, 472] on span "Expenses" at bounding box center [51, 469] width 40 height 12
click at [112, 445] on link "Personal" at bounding box center [187, 443] width 280 height 25
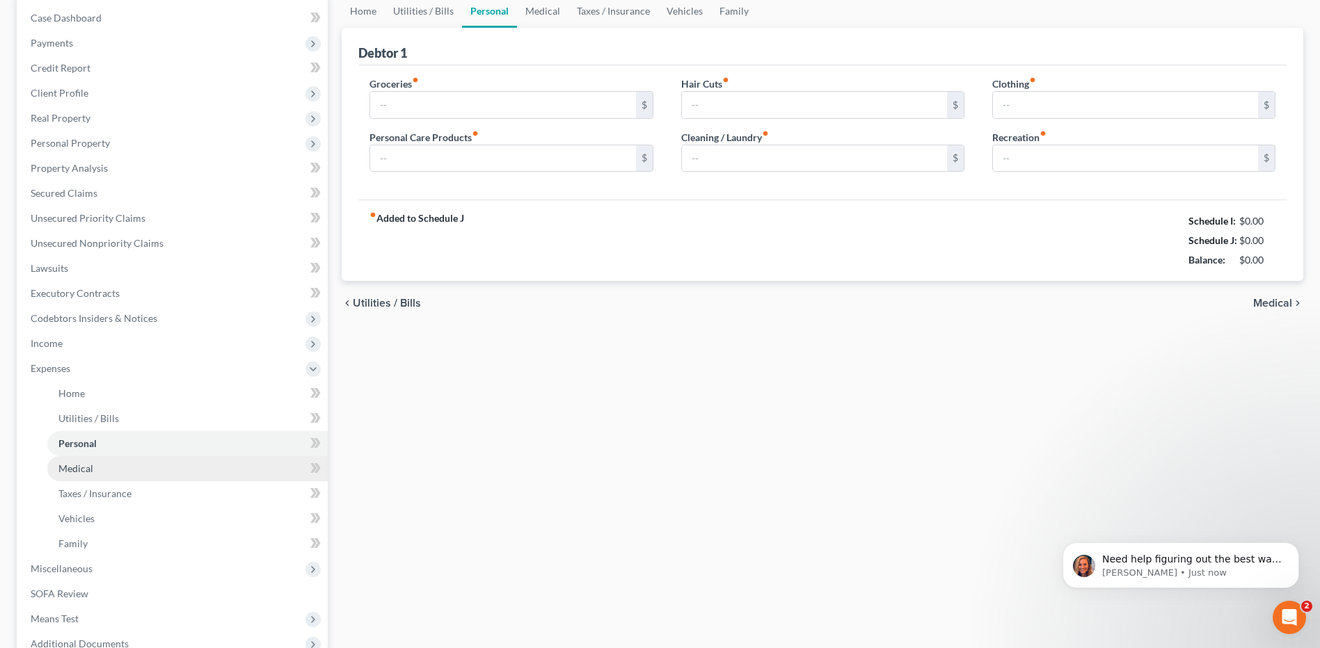
scroll to position [71, 0]
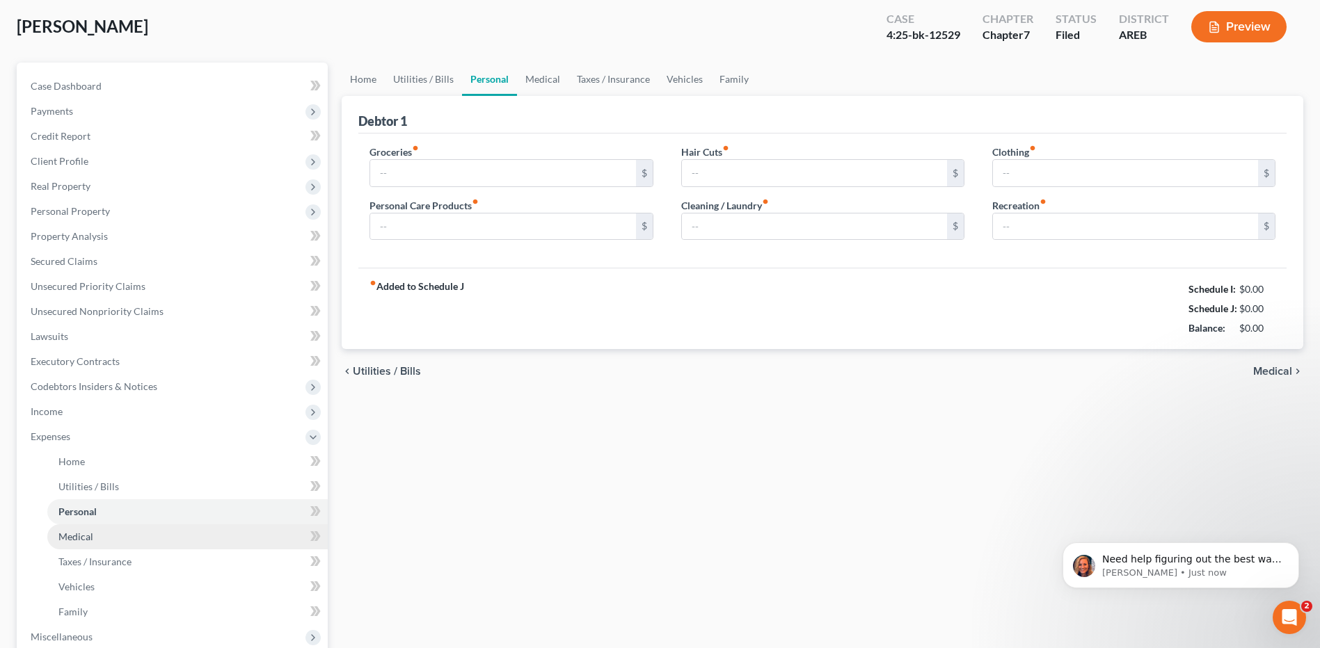
type input "50.00"
type input "40.00"
type input "50.00"
type input "40.00"
type input "25.00"
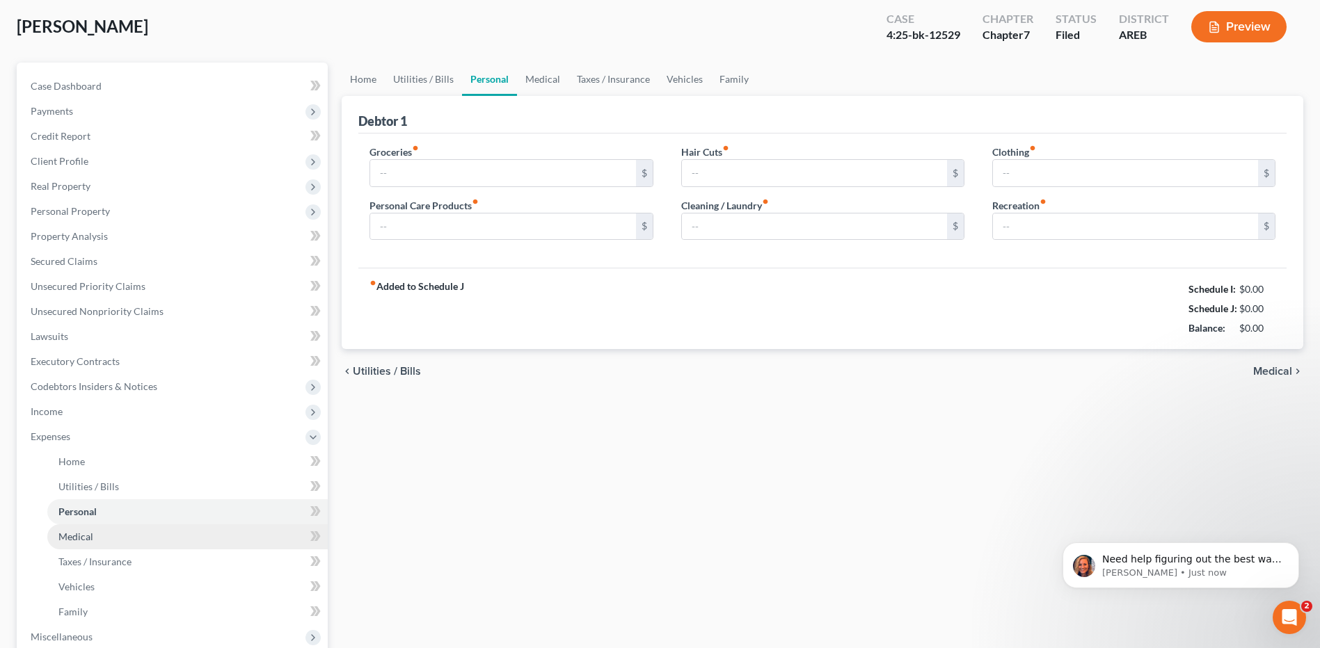
type input "20.00"
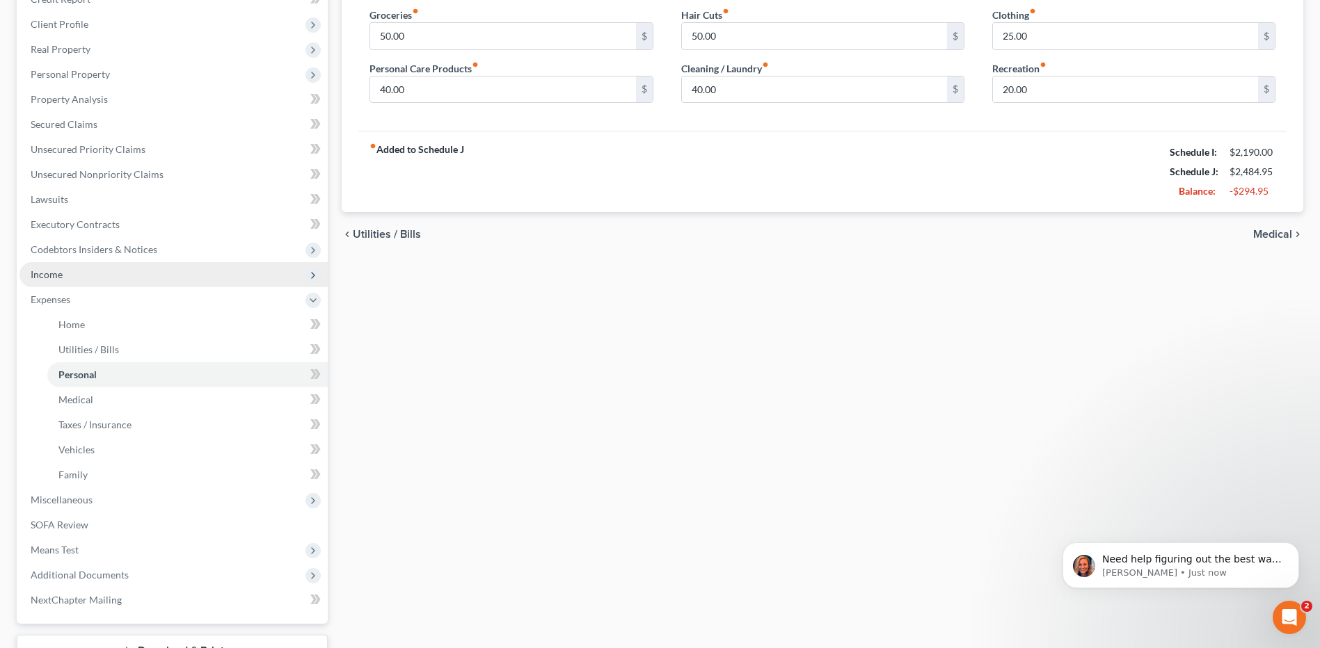
scroll to position [209, 0]
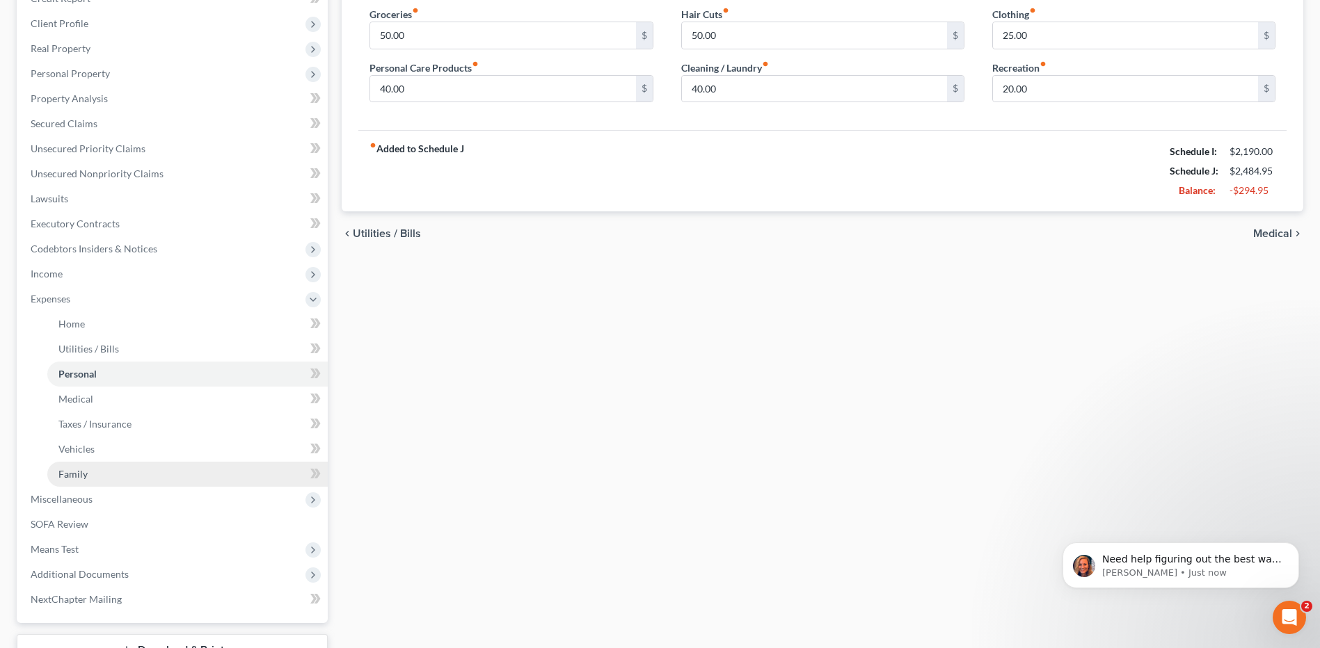
click at [81, 472] on span "Family" at bounding box center [72, 474] width 29 height 12
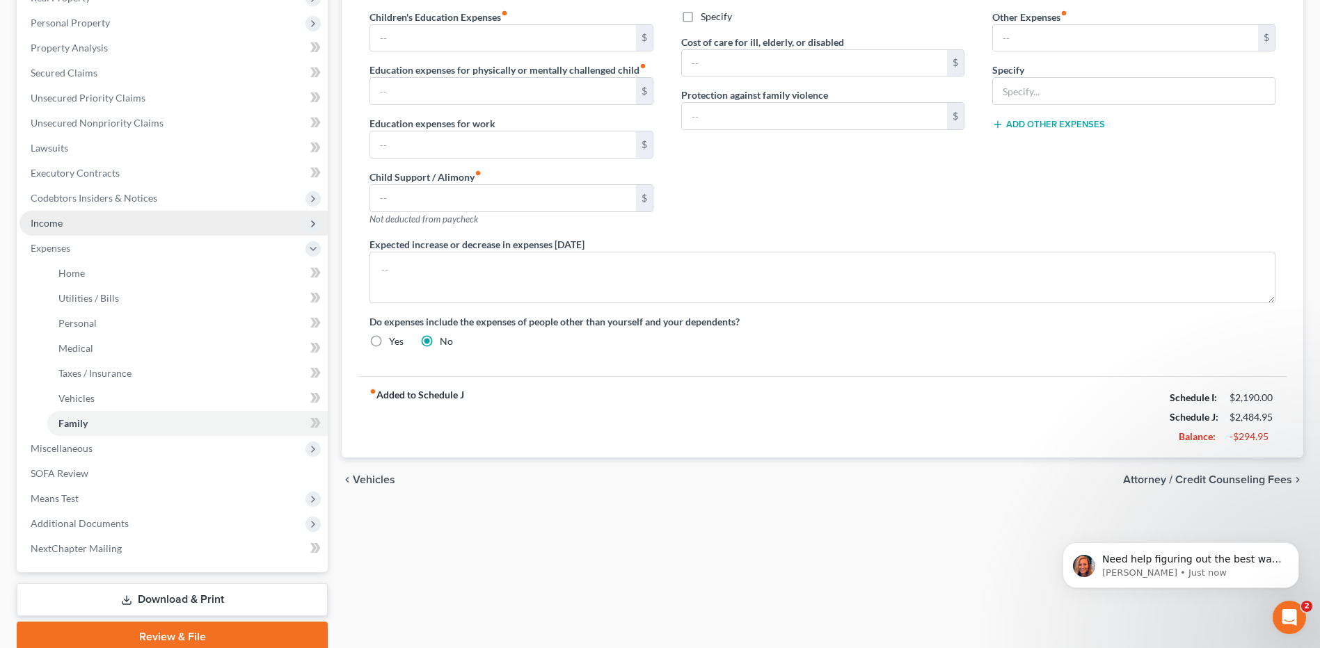
scroll to position [317, 0]
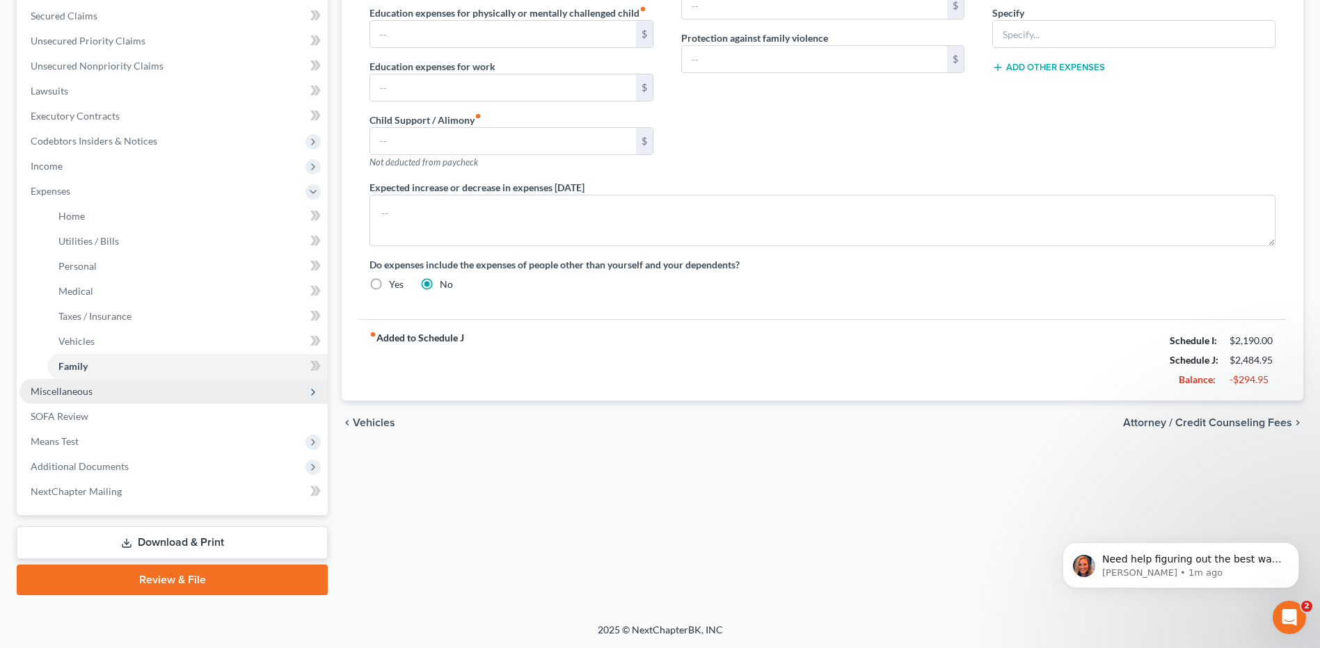
click at [250, 399] on span "Miscellaneous" at bounding box center [173, 391] width 308 height 25
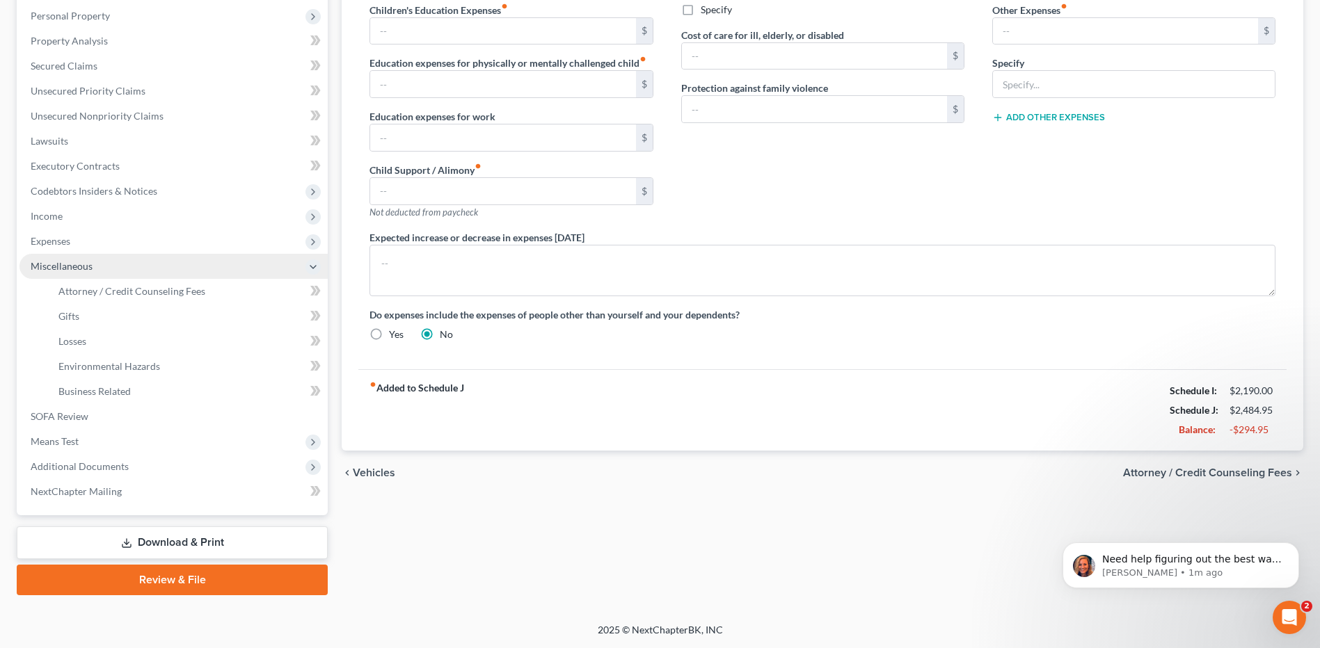
scroll to position [266, 0]
click at [195, 287] on span "Attorney / Credit Counseling Fees" at bounding box center [131, 291] width 147 height 12
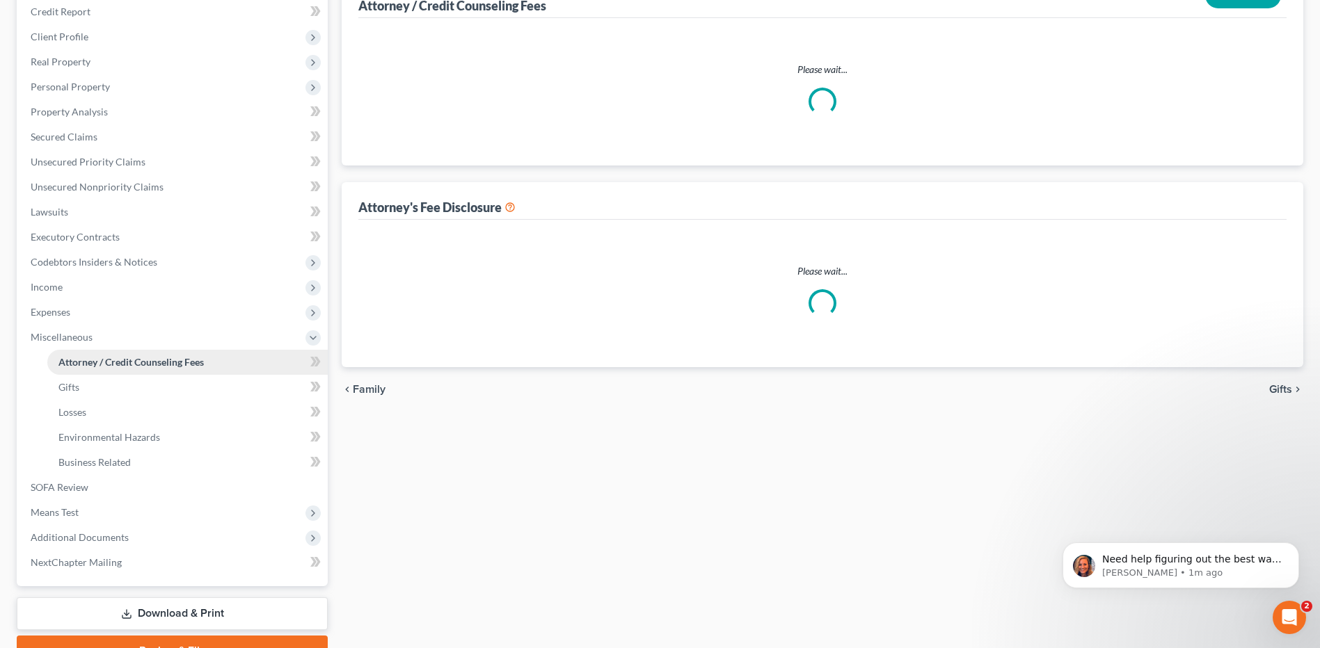
scroll to position [45, 0]
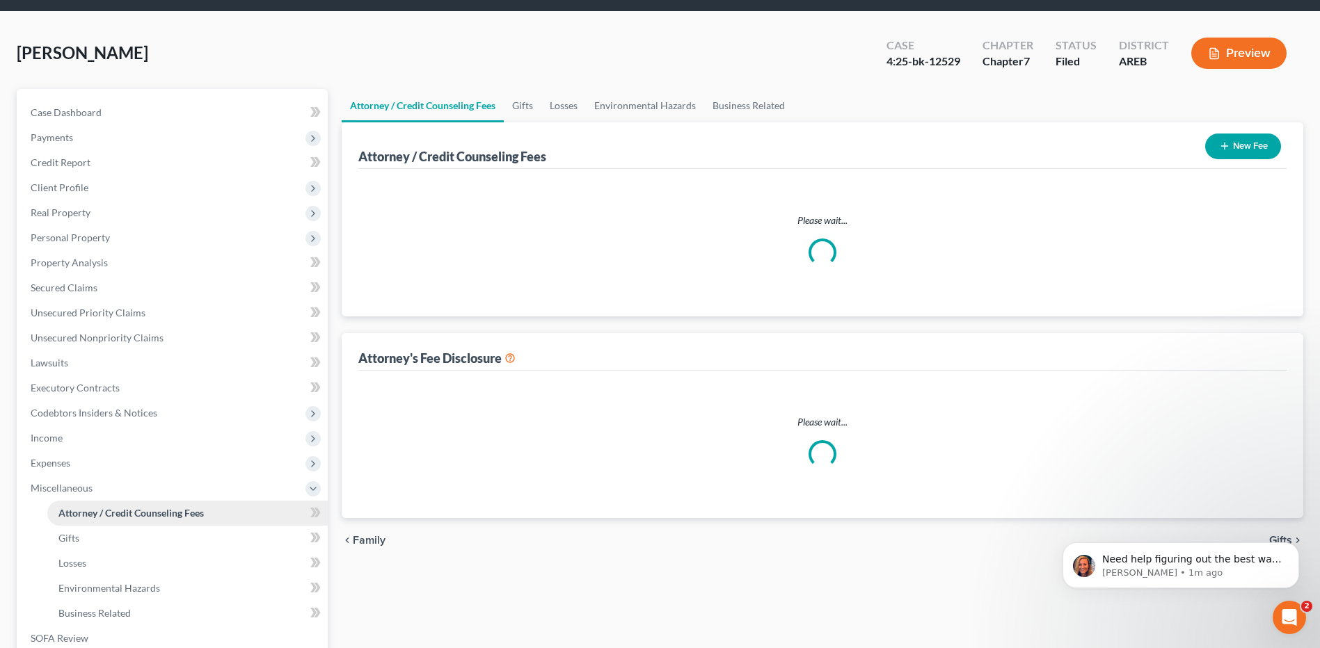
select select "4"
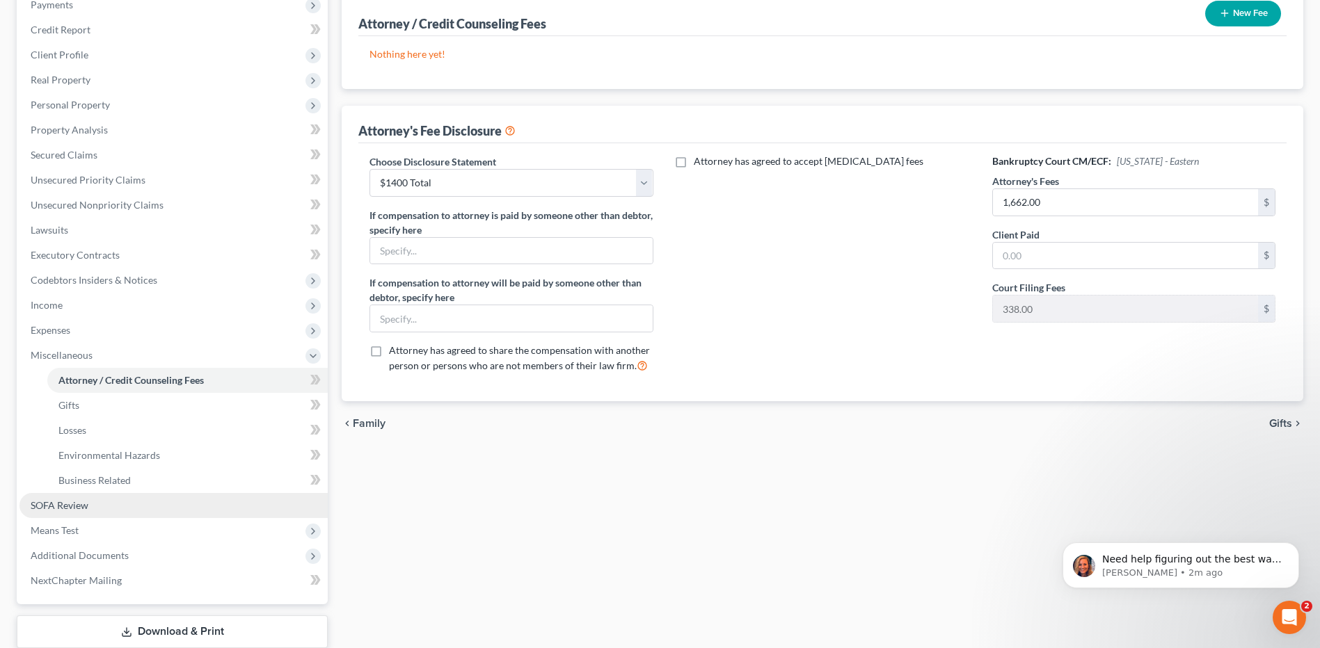
scroll to position [209, 0]
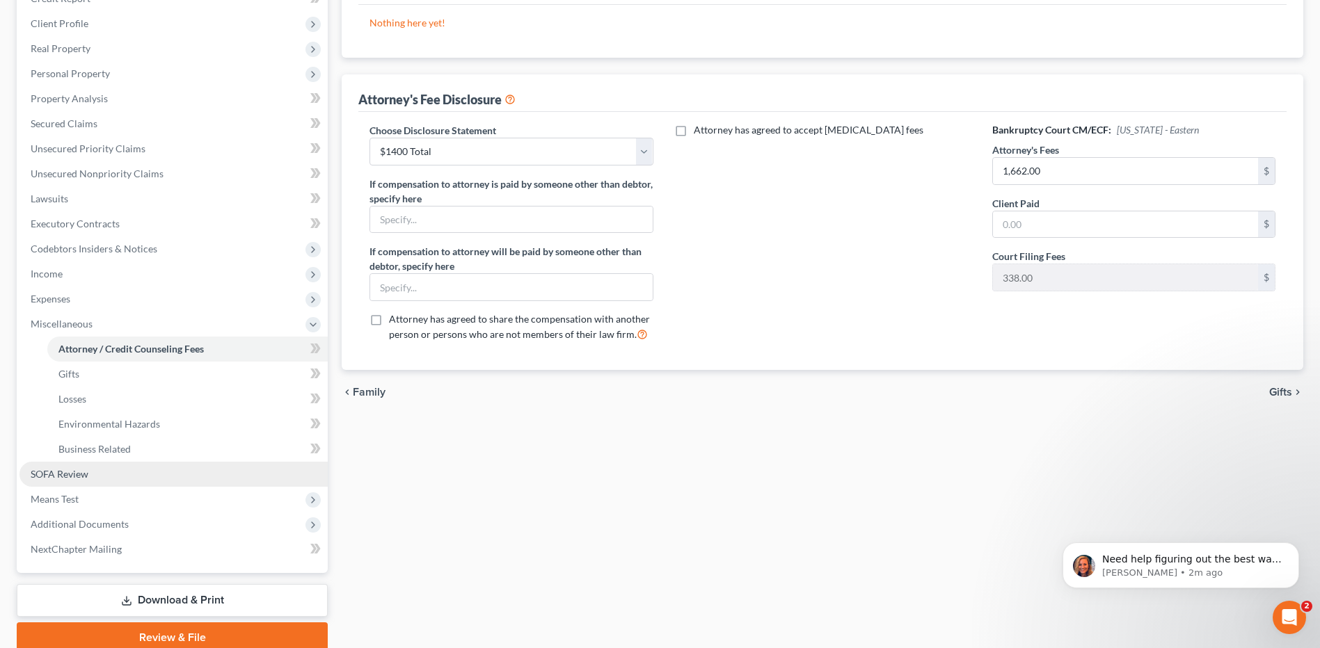
click at [71, 480] on link "SOFA Review" at bounding box center [173, 474] width 308 height 25
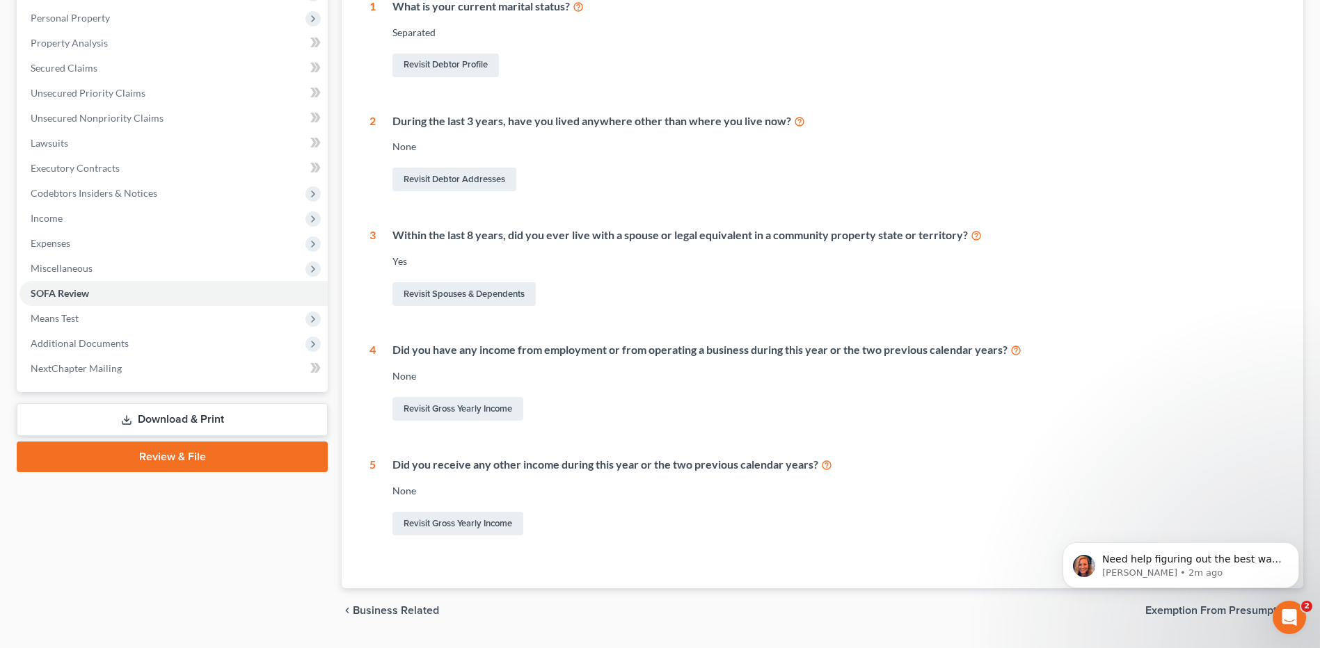
scroll to position [278, 0]
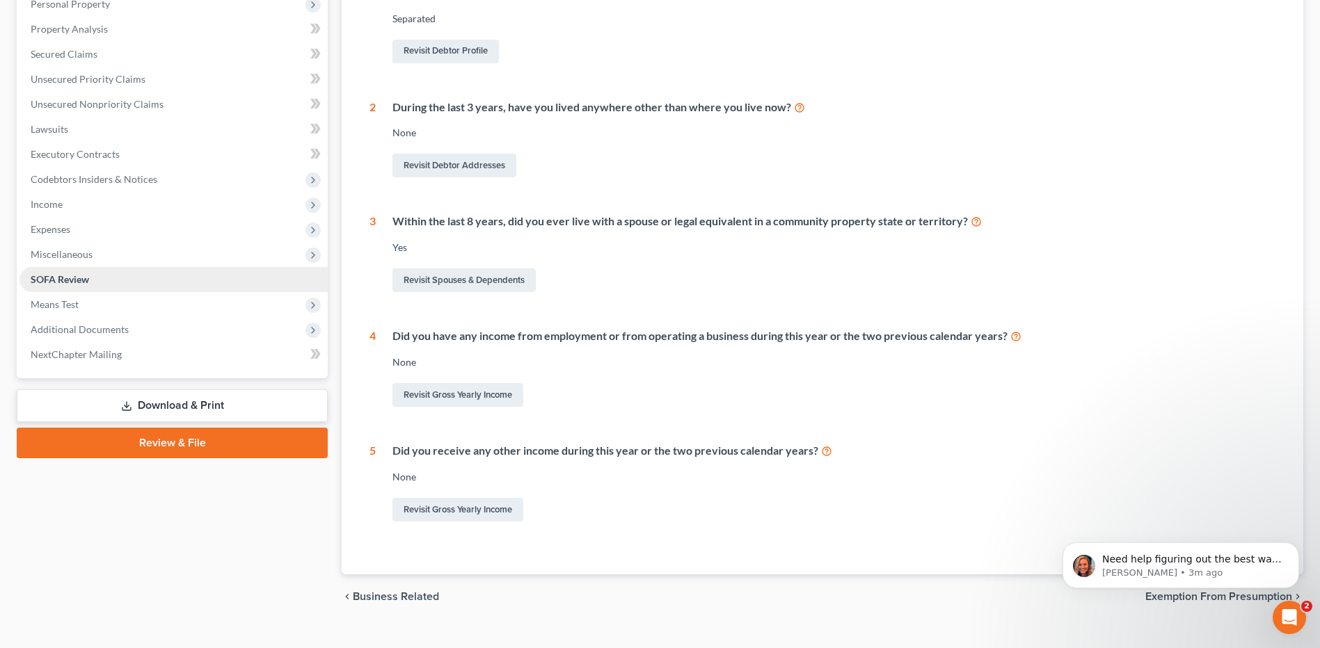
drag, startPoint x: 193, startPoint y: 282, endPoint x: 185, endPoint y: 282, distance: 8.3
click at [191, 282] on link "SOFA Review" at bounding box center [173, 279] width 308 height 25
click at [73, 308] on span "Means Test" at bounding box center [55, 304] width 48 height 12
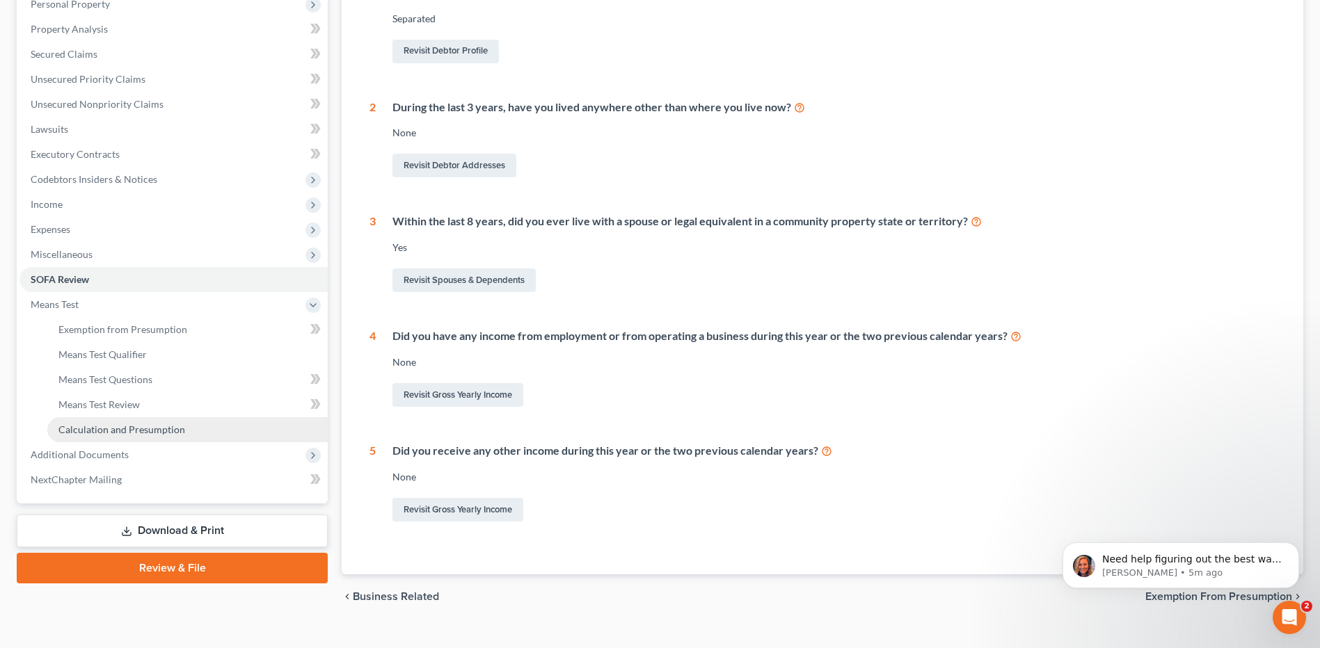
click at [113, 429] on span "Calculation and Presumption" at bounding box center [121, 430] width 127 height 12
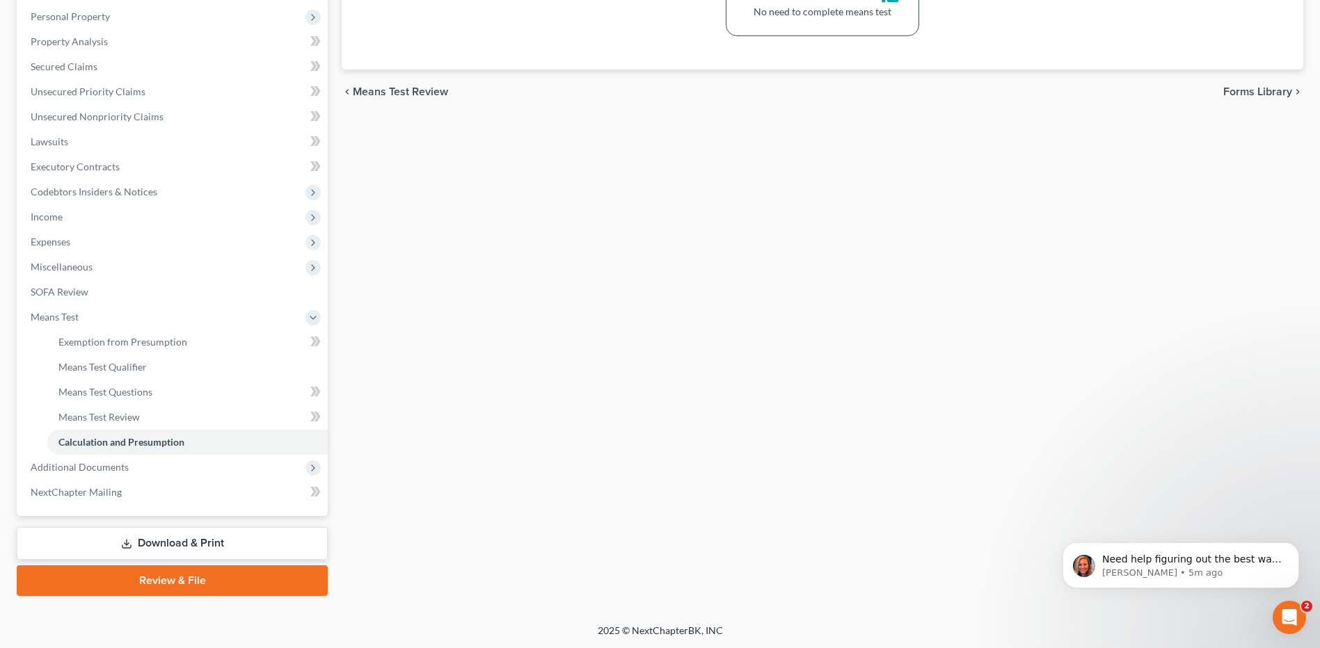
scroll to position [266, 0]
click at [77, 465] on span "Additional Documents" at bounding box center [80, 467] width 98 height 12
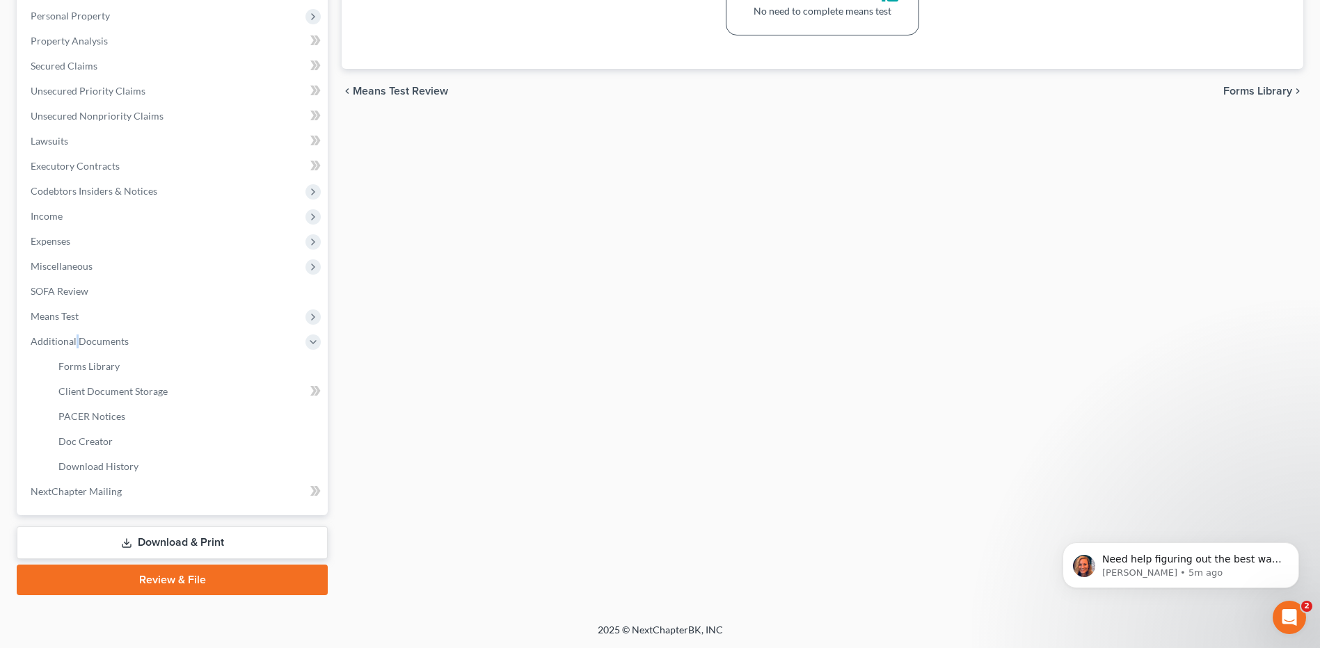
click at [198, 540] on link "Download & Print" at bounding box center [172, 543] width 311 height 33
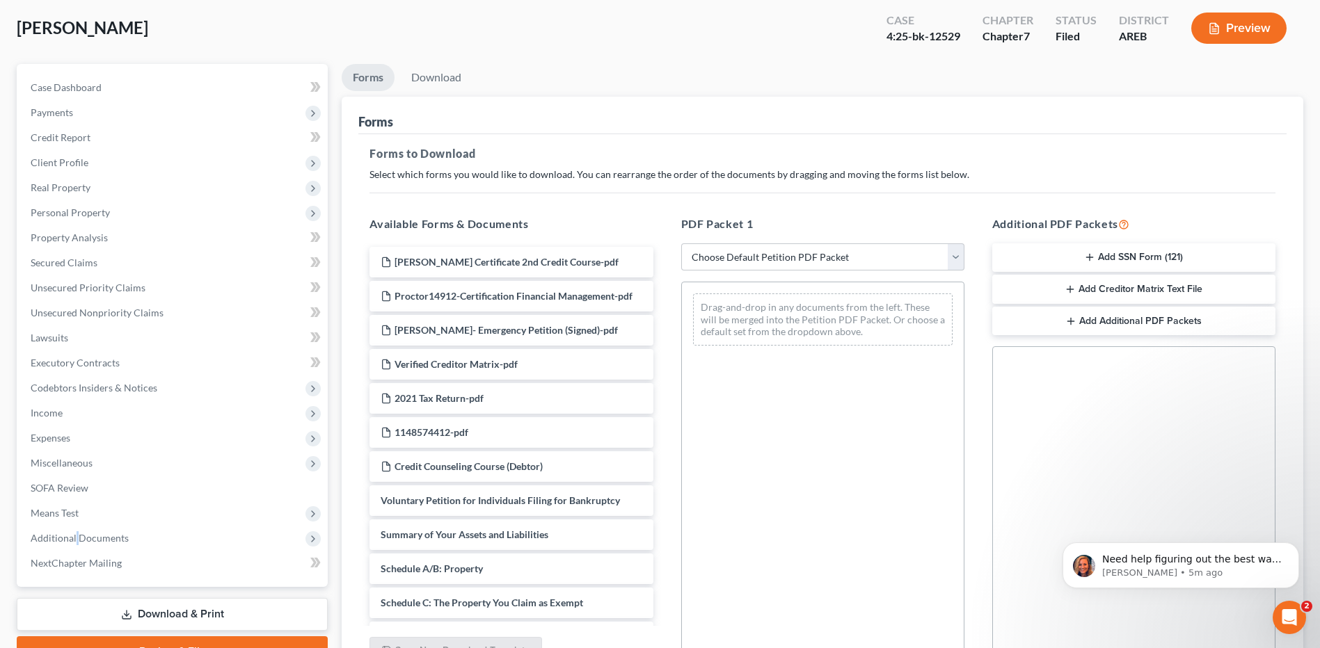
scroll to position [139, 0]
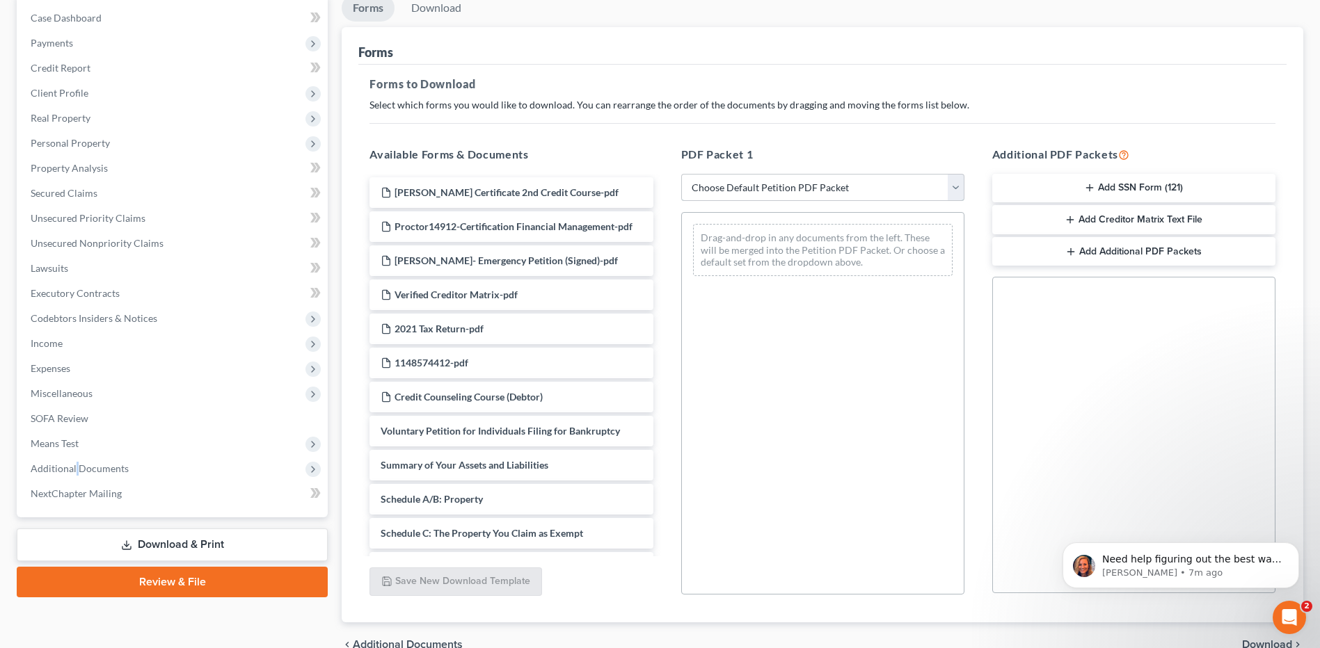
drag, startPoint x: 742, startPoint y: 199, endPoint x: 751, endPoint y: 193, distance: 11.0
click at [748, 193] on select "Choose Default Petition PDF Packet Complete Bankruptcy Petition (all forms and …" at bounding box center [822, 188] width 283 height 28
select select "5"
click at [681, 174] on select "Choose Default Petition PDF Packet Complete Bankruptcy Petition (all forms and …" at bounding box center [822, 188] width 283 height 28
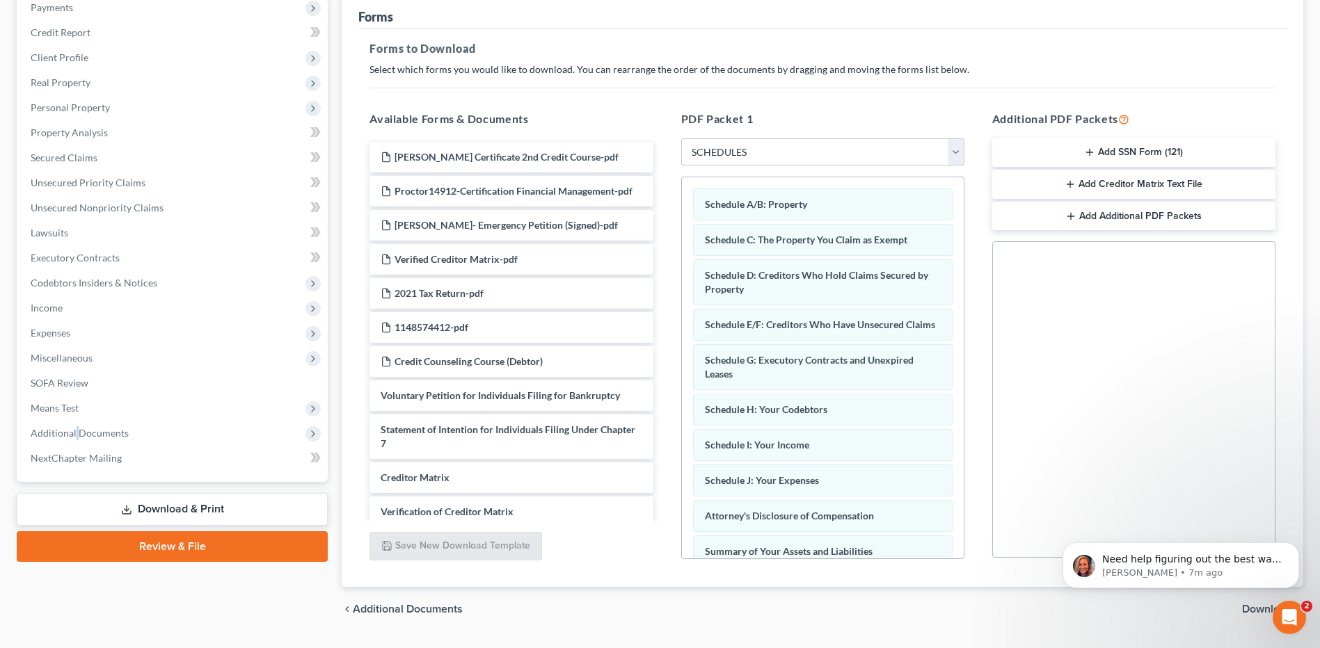
scroll to position [141, 0]
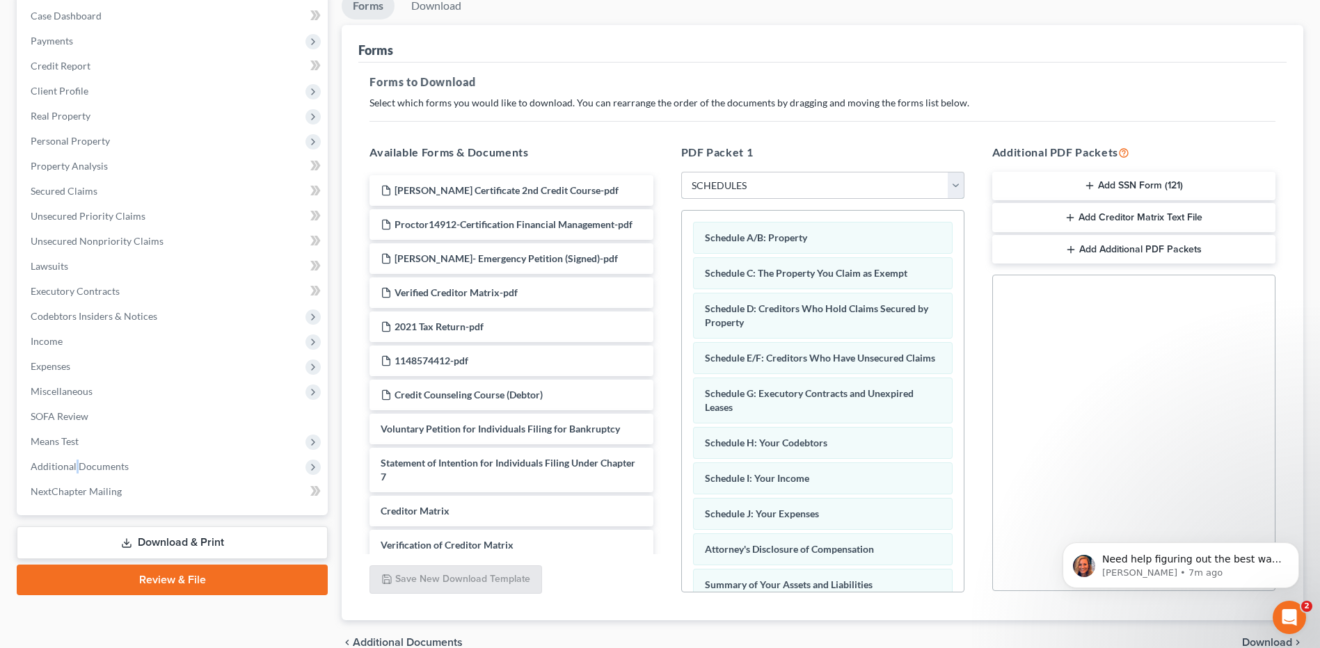
click at [744, 188] on select "Choose Default Petition PDF Packet Complete Bankruptcy Petition (all forms and …" at bounding box center [822, 186] width 283 height 28
click at [875, 133] on div "PDF Packet 1 Choose Default Petition PDF Packet Complete Bankruptcy Petition (a…" at bounding box center [822, 369] width 311 height 472
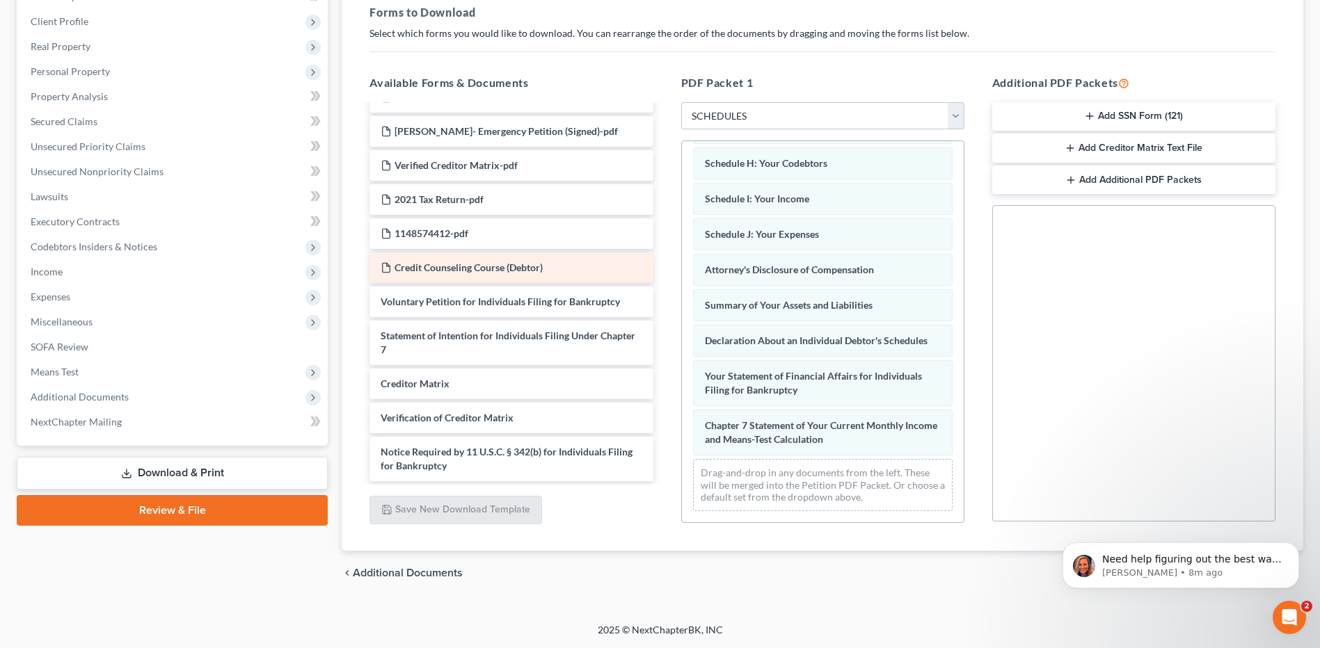
scroll to position [72, 0]
click at [776, 124] on select "Choose Default Petition PDF Packet Complete Bankruptcy Petition (all forms and …" at bounding box center [822, 116] width 283 height 28
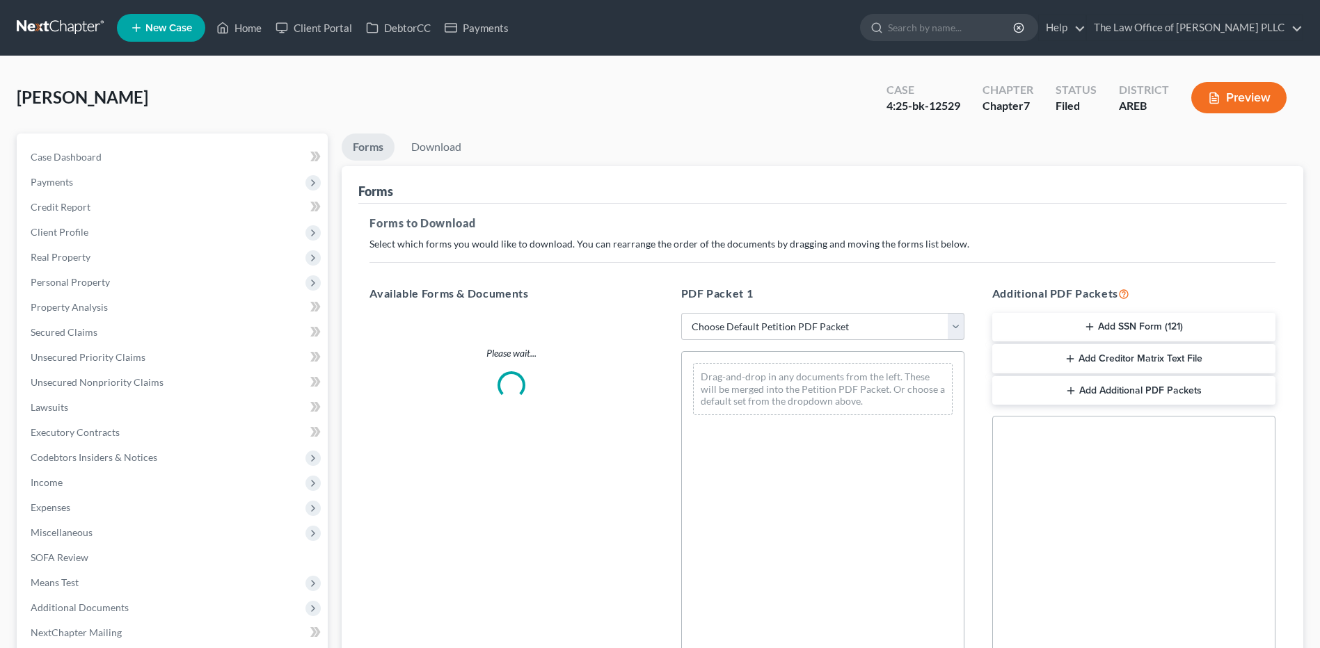
scroll to position [72, 0]
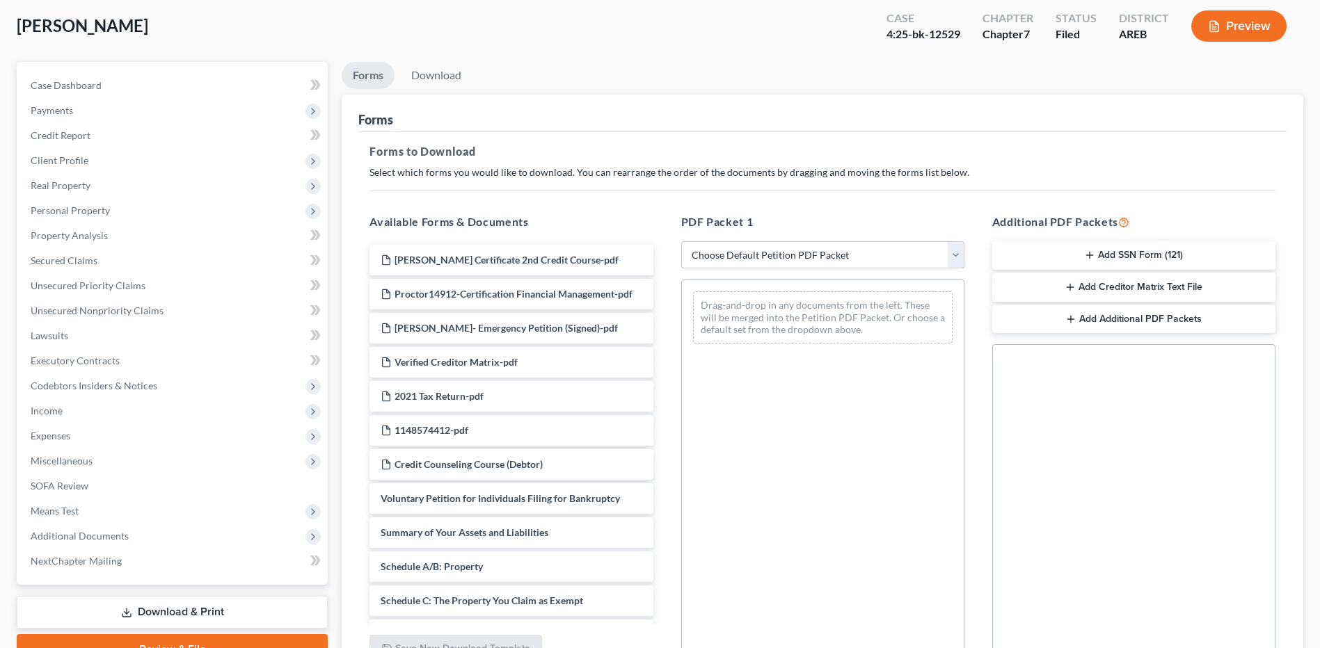
click at [845, 246] on select "Choose Default Petition PDF Packet Complete Bankruptcy Petition (all forms and …" at bounding box center [822, 255] width 283 height 28
select select "6"
click at [681, 241] on select "Choose Default Petition PDF Packet Complete Bankruptcy Petition (all forms and …" at bounding box center [822, 255] width 283 height 28
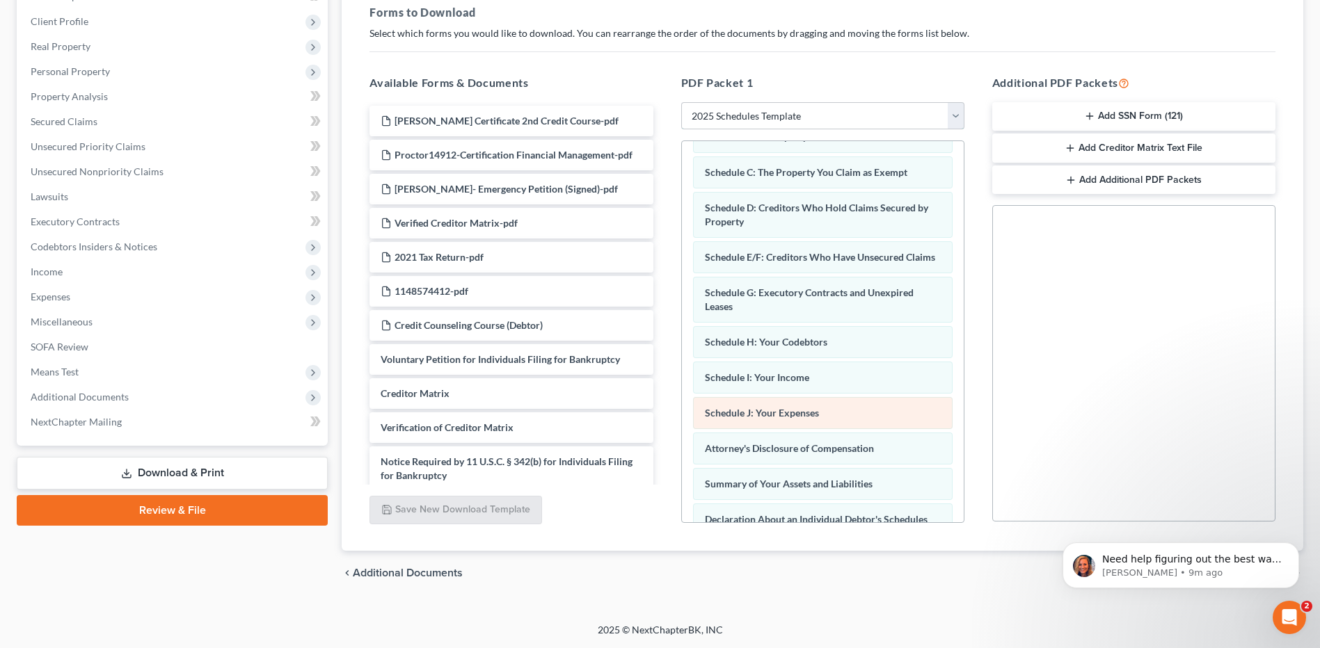
scroll to position [0, 0]
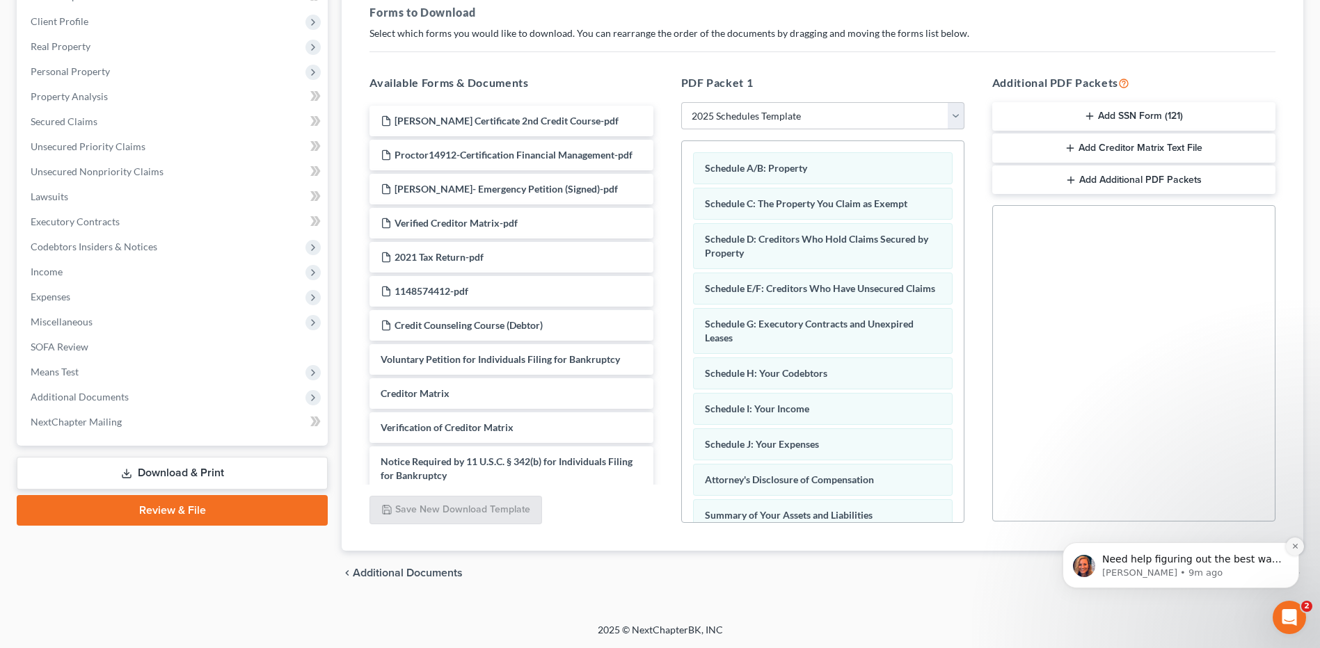
click at [1297, 550] on icon "Dismiss notification" at bounding box center [1295, 547] width 8 height 8
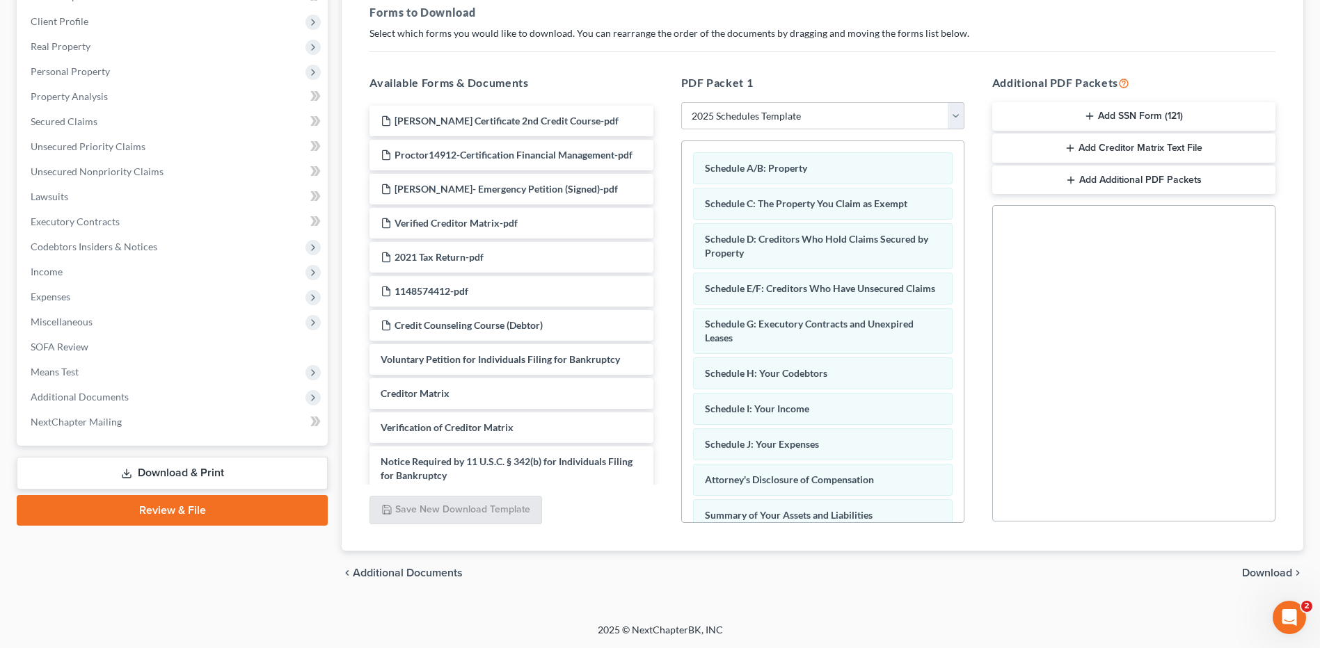
click at [1258, 575] on span "Download" at bounding box center [1267, 573] width 50 height 11
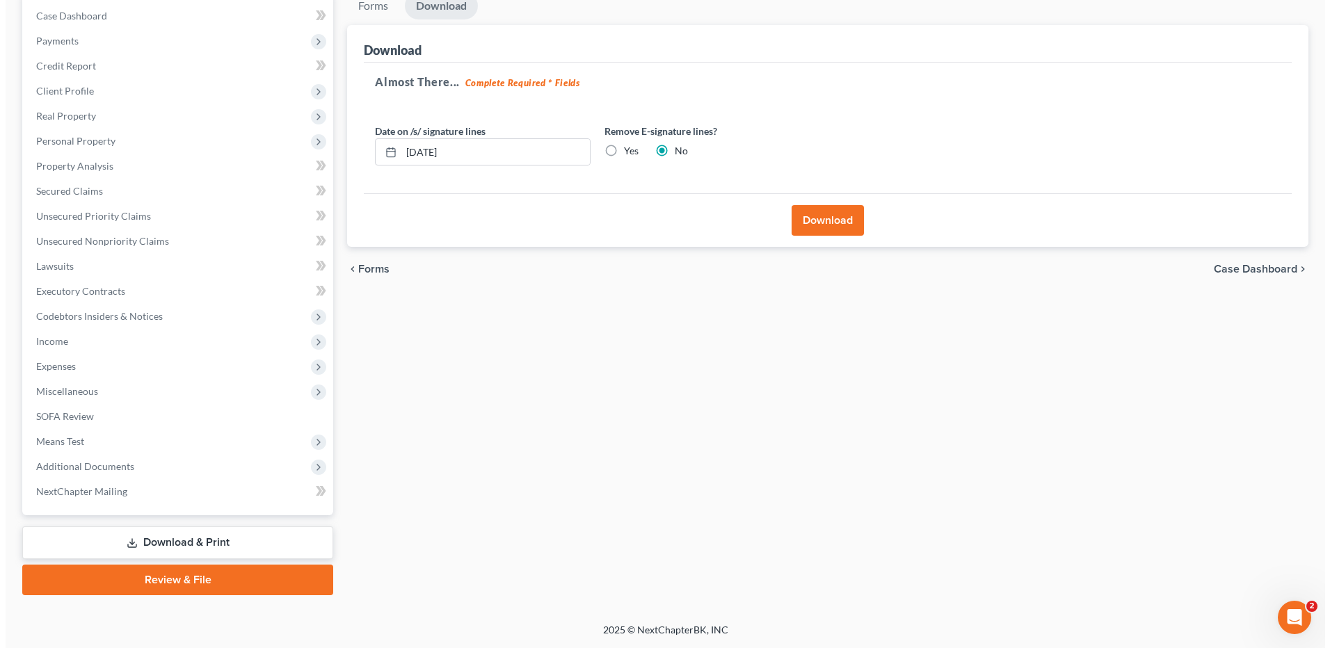
scroll to position [141, 0]
click at [618, 149] on label "Yes" at bounding box center [625, 151] width 15 height 14
click at [624, 149] on input "Yes" at bounding box center [628, 148] width 9 height 9
radio input "true"
radio input "false"
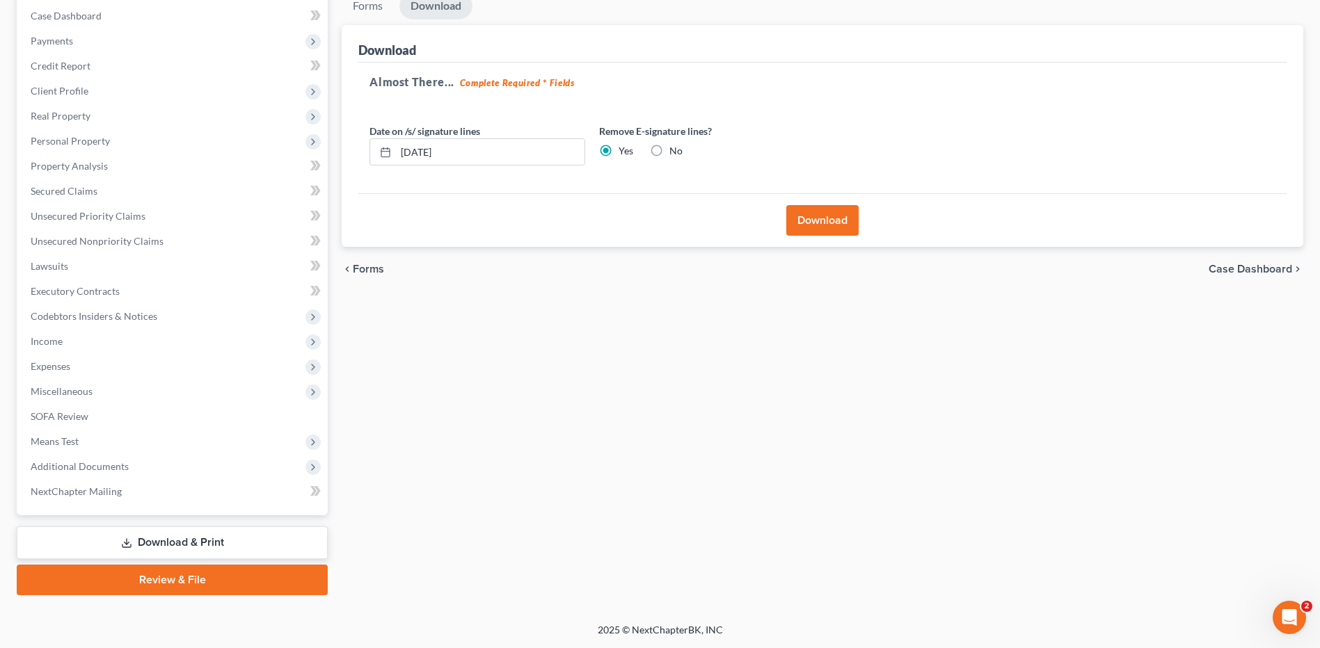
click at [819, 216] on button "Download" at bounding box center [822, 220] width 72 height 31
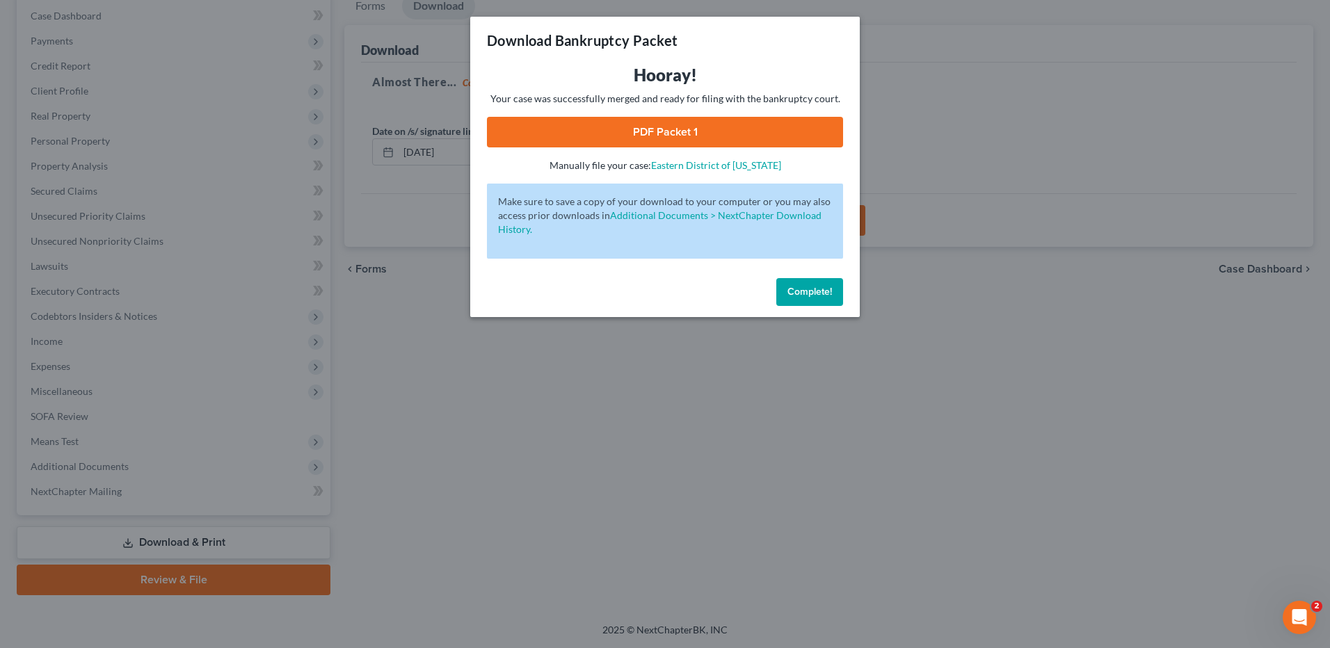
click at [685, 131] on link "PDF Packet 1" at bounding box center [665, 132] width 356 height 31
